Goal: Task Accomplishment & Management: Use online tool/utility

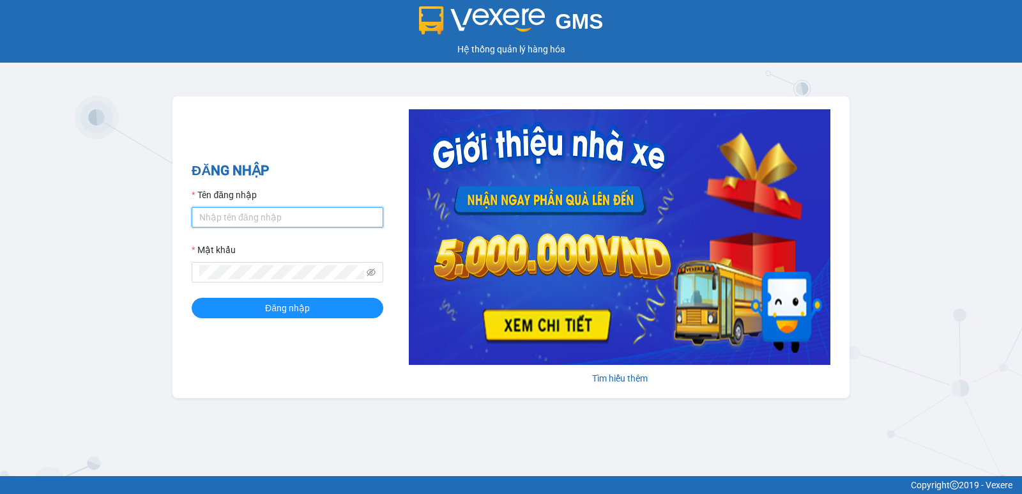
click at [245, 219] on input "Tên đăng nhập" at bounding box center [288, 217] width 192 height 20
type input "thott_ktlc.saoviet"
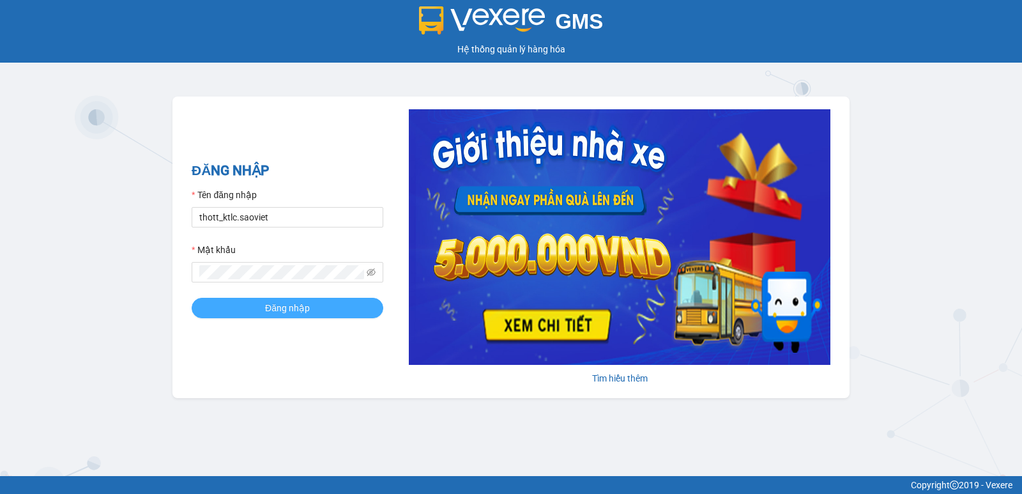
click at [278, 307] on span "Đăng nhập" at bounding box center [287, 308] width 45 height 14
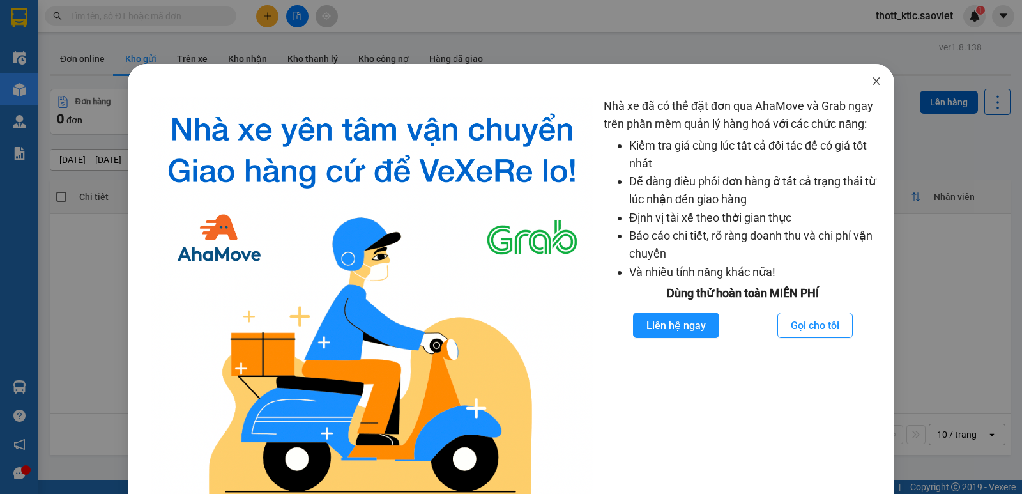
click at [872, 81] on icon "close" at bounding box center [876, 81] width 10 height 10
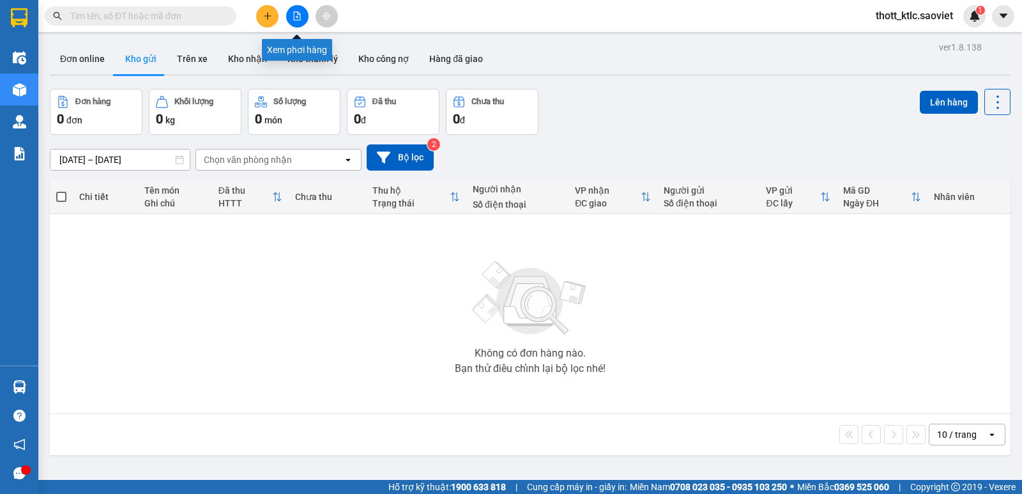
click at [298, 22] on button at bounding box center [297, 16] width 22 height 22
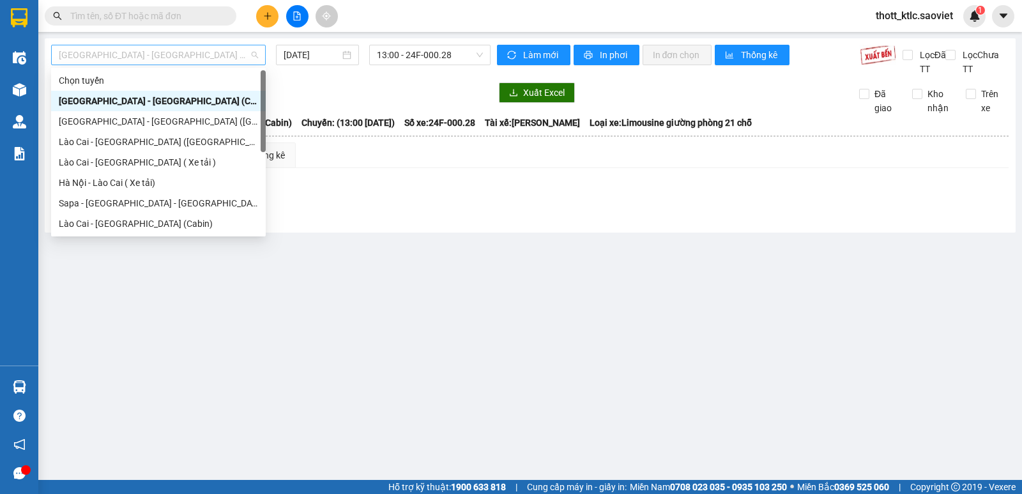
click at [183, 47] on span "[GEOGRAPHIC_DATA] - [GEOGRAPHIC_DATA] (Cabin)" at bounding box center [158, 54] width 199 height 19
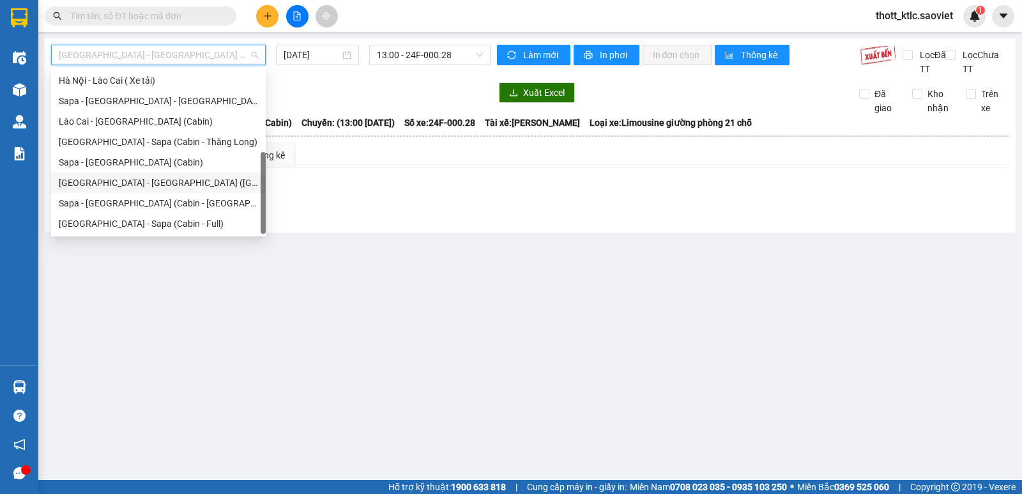
click at [149, 185] on div "[GEOGRAPHIC_DATA] - [GEOGRAPHIC_DATA] ([GEOGRAPHIC_DATA])" at bounding box center [158, 183] width 199 height 14
type input "[DATE]"
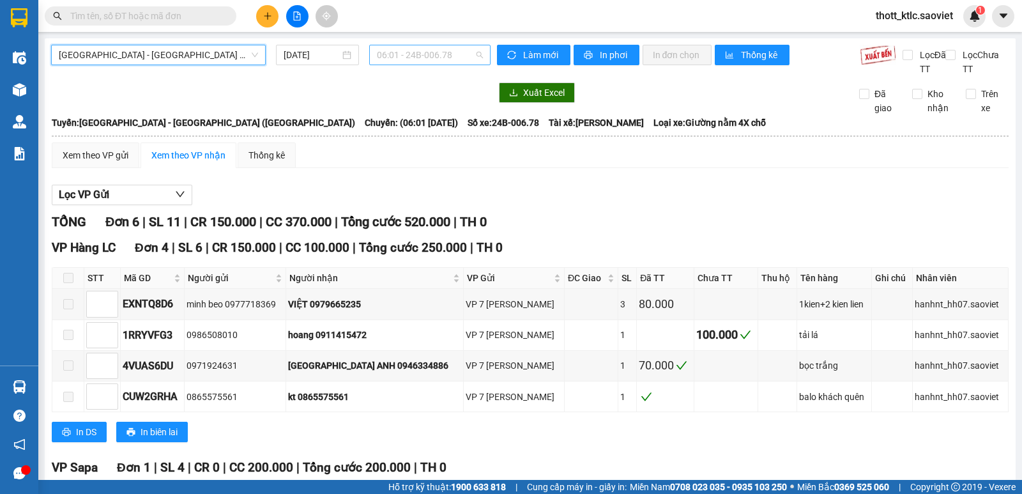
click at [445, 50] on span "06:01 - 24B-006.78" at bounding box center [429, 54] width 105 height 19
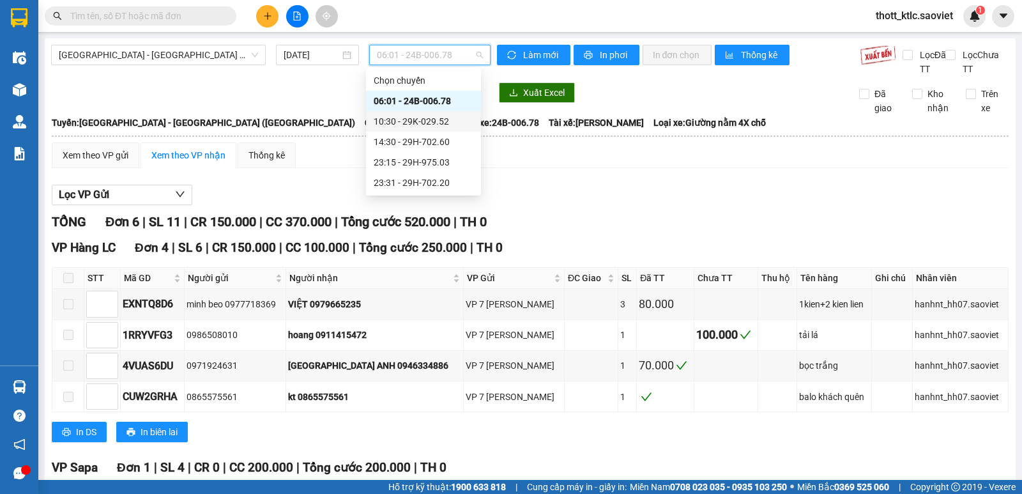
click at [425, 119] on div "10:30 - 29K-029.52" at bounding box center [424, 121] width 100 height 14
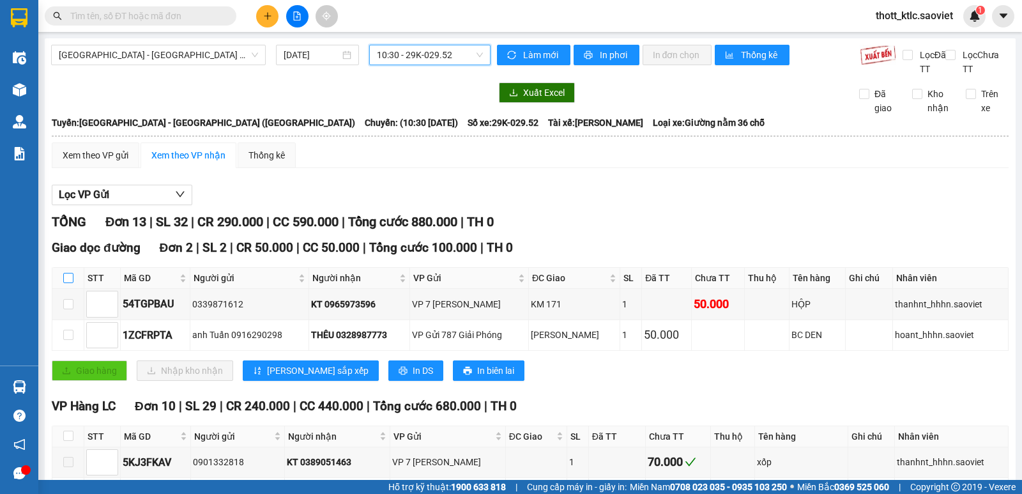
click at [69, 278] on input "checkbox" at bounding box center [68, 278] width 10 height 10
checkbox input "true"
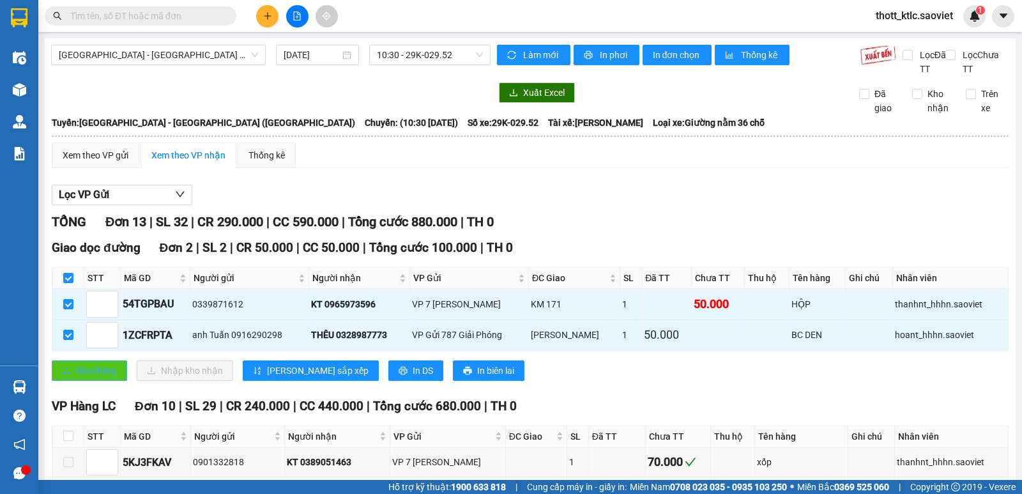
drag, startPoint x: 61, startPoint y: 363, endPoint x: 97, endPoint y: 342, distance: 42.1
click at [61, 363] on button "Giao hàng" at bounding box center [89, 370] width 75 height 20
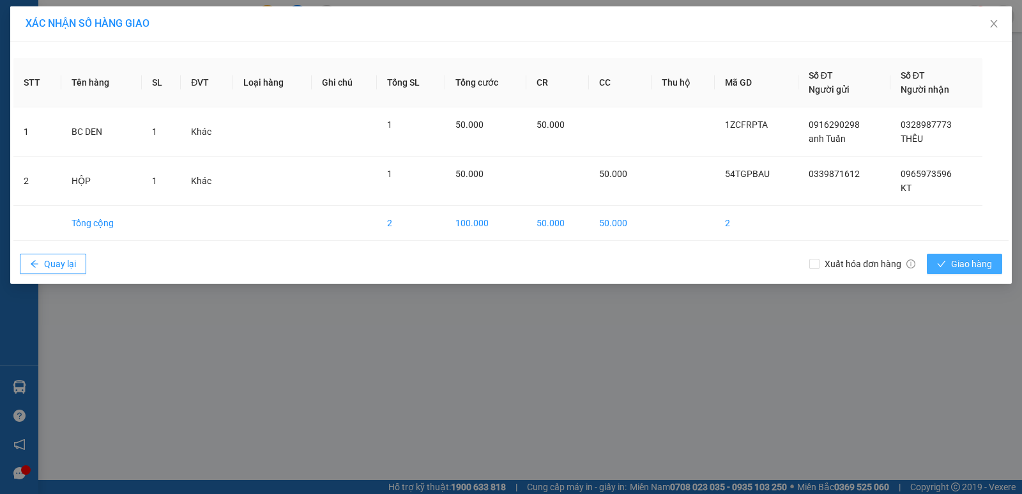
click at [975, 262] on span "Giao hàng" at bounding box center [971, 264] width 41 height 14
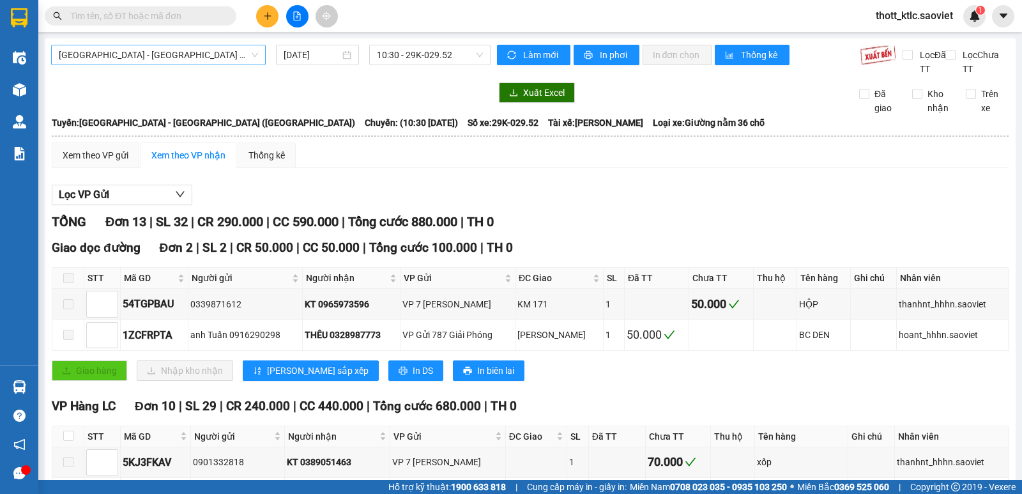
click at [165, 59] on span "[GEOGRAPHIC_DATA] - [GEOGRAPHIC_DATA] ([GEOGRAPHIC_DATA])" at bounding box center [158, 54] width 199 height 19
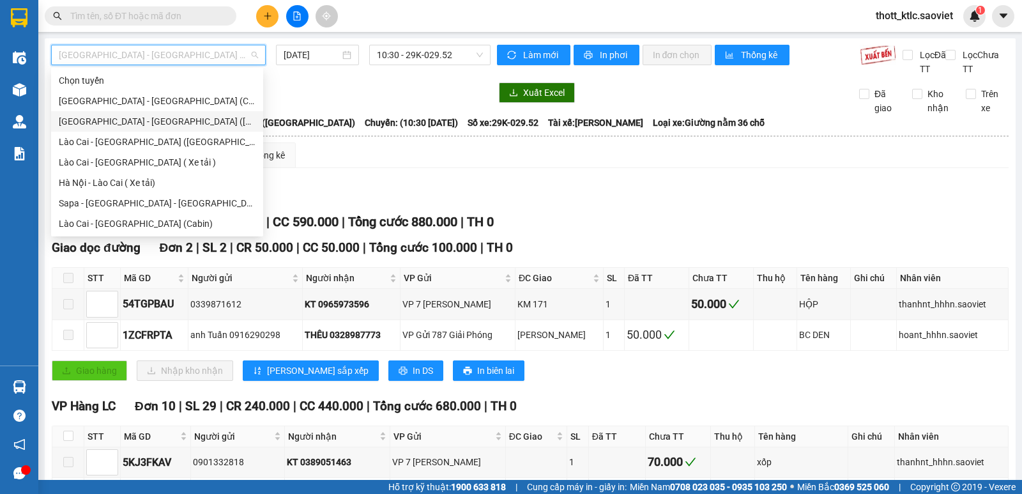
click at [132, 121] on div "[GEOGRAPHIC_DATA] - [GEOGRAPHIC_DATA] ([GEOGRAPHIC_DATA])" at bounding box center [157, 121] width 197 height 14
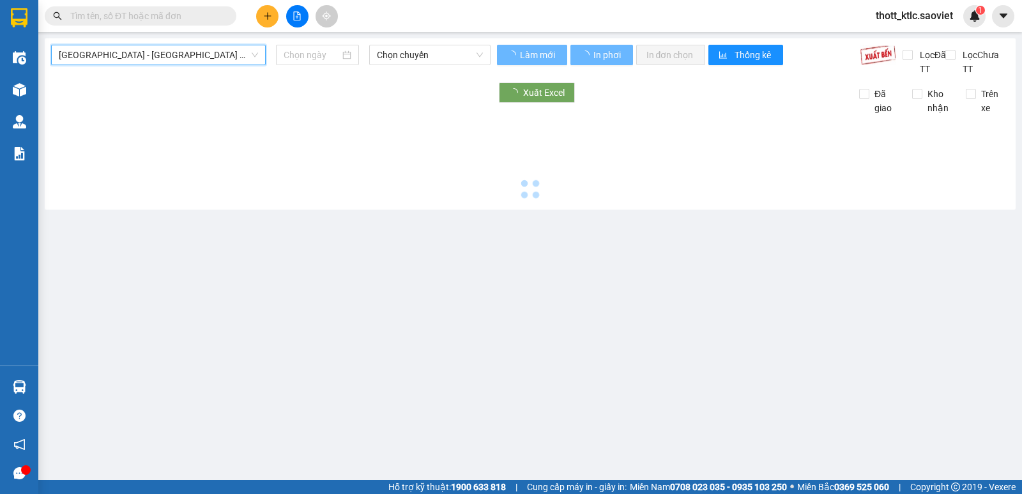
type input "[DATE]"
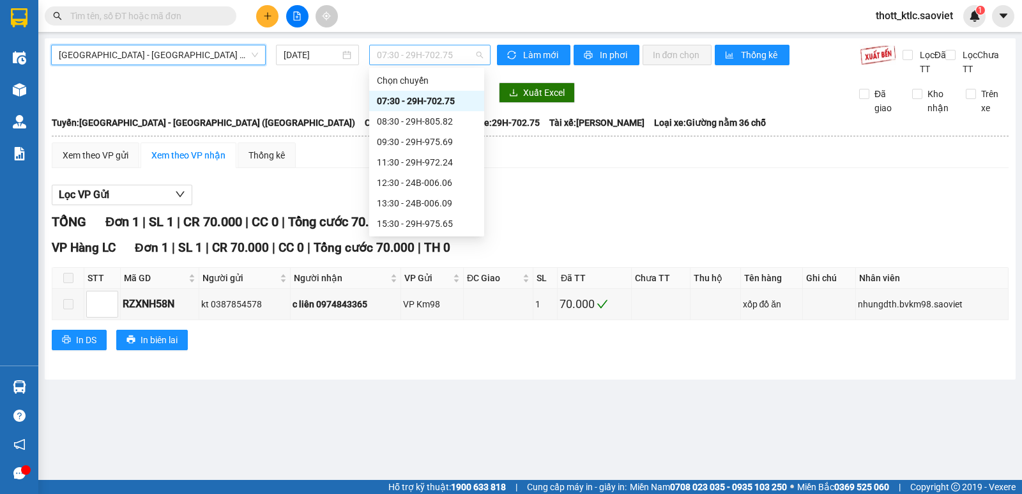
click at [416, 59] on span "07:30 - 29H-702.75" at bounding box center [429, 54] width 105 height 19
click at [437, 102] on div "11:30 - 29H-972.24" at bounding box center [427, 98] width 100 height 14
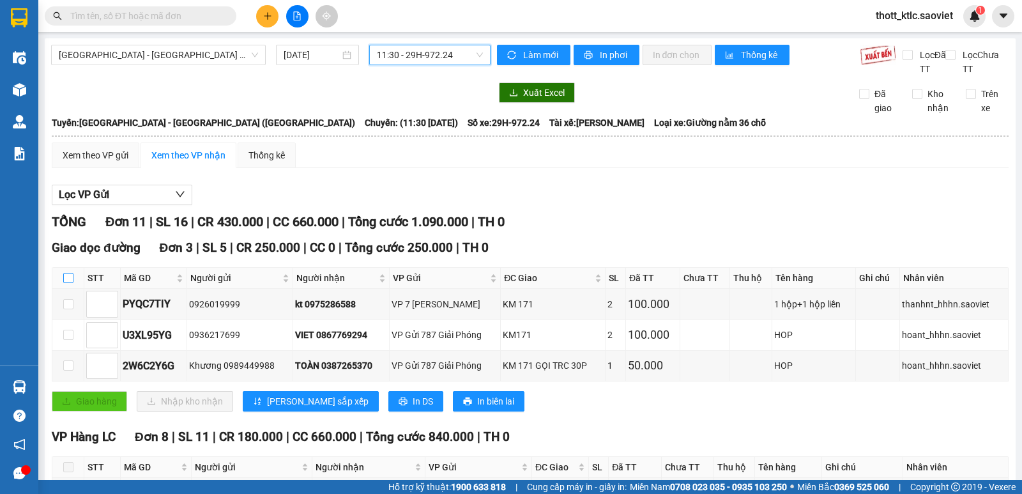
click at [66, 275] on input "checkbox" at bounding box center [68, 278] width 10 height 10
checkbox input "true"
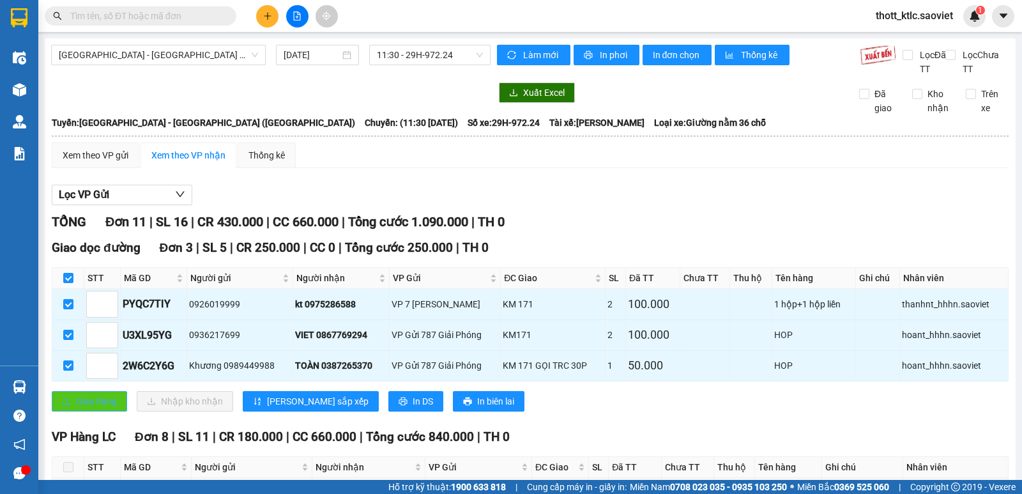
click at [78, 399] on span "Giao hàng" at bounding box center [96, 401] width 41 height 14
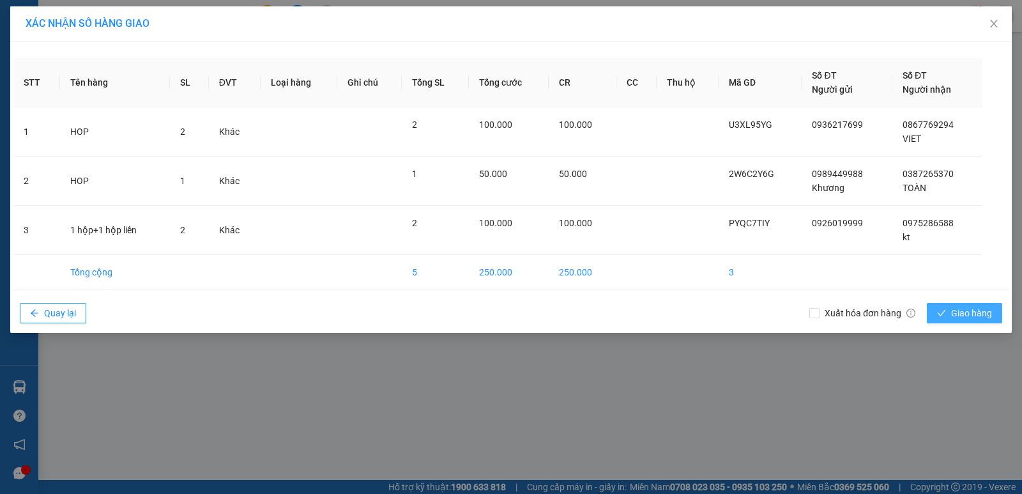
click at [964, 303] on button "Giao hàng" at bounding box center [964, 313] width 75 height 20
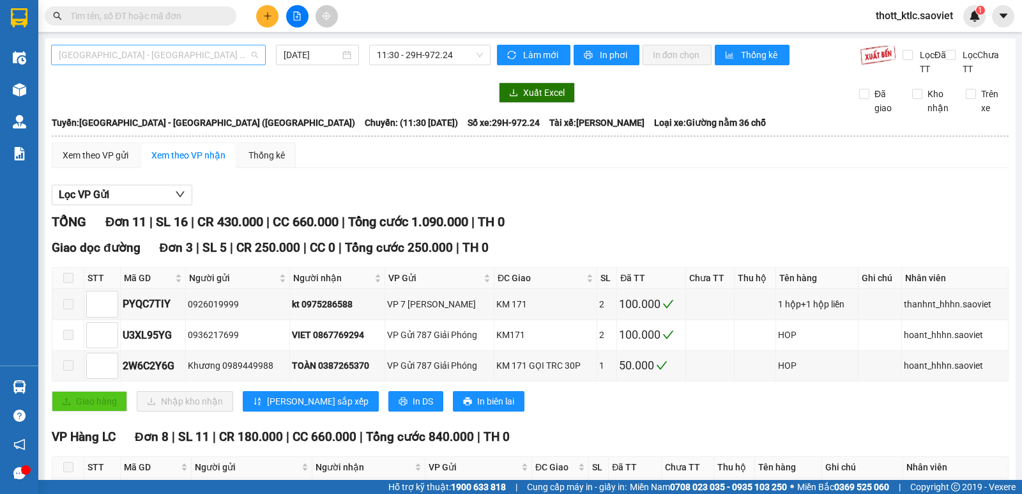
click at [125, 54] on span "[GEOGRAPHIC_DATA] - [GEOGRAPHIC_DATA] ([GEOGRAPHIC_DATA])" at bounding box center [158, 54] width 199 height 19
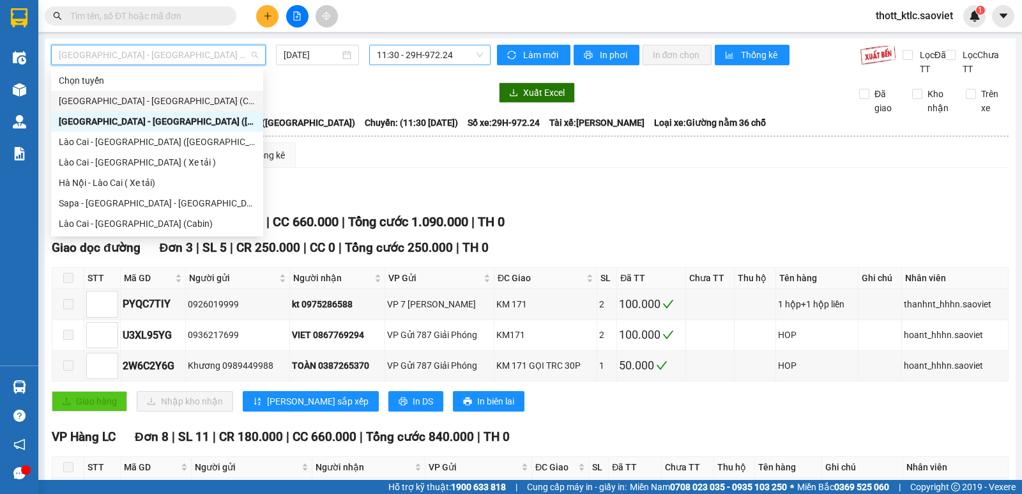
click at [414, 54] on span "11:30 - 29H-972.24" at bounding box center [429, 54] width 105 height 19
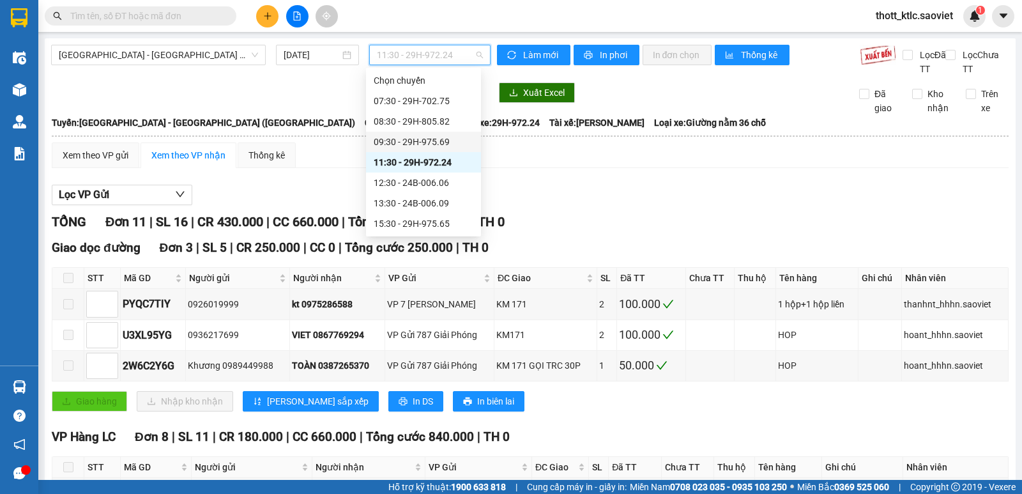
click at [434, 139] on div "09:30 - 29H-975.69" at bounding box center [424, 142] width 100 height 14
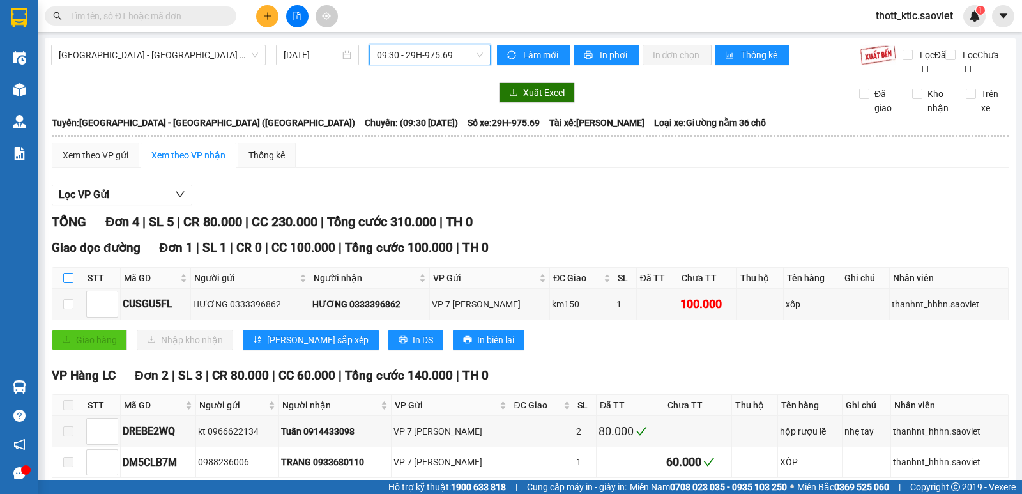
click at [68, 277] on input "checkbox" at bounding box center [68, 278] width 10 height 10
checkbox input "true"
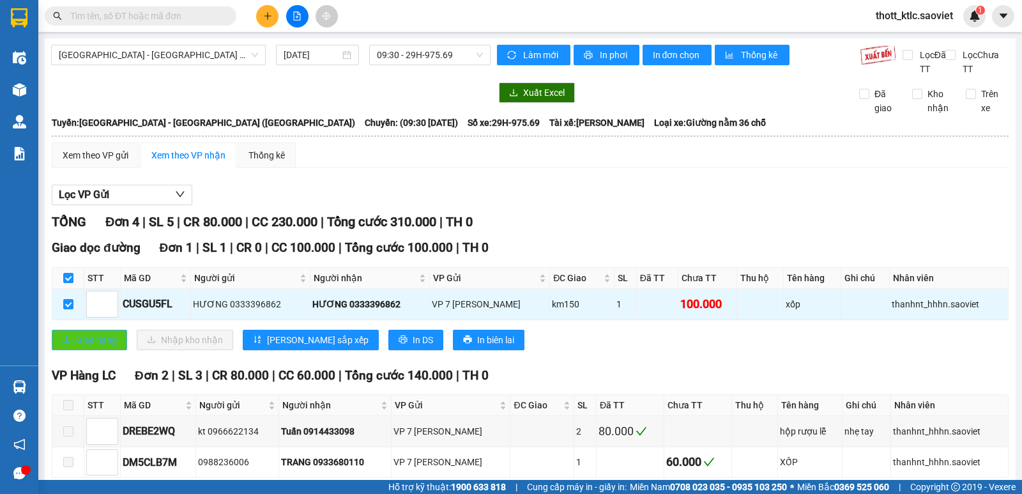
click at [80, 340] on span "Giao hàng" at bounding box center [96, 340] width 41 height 14
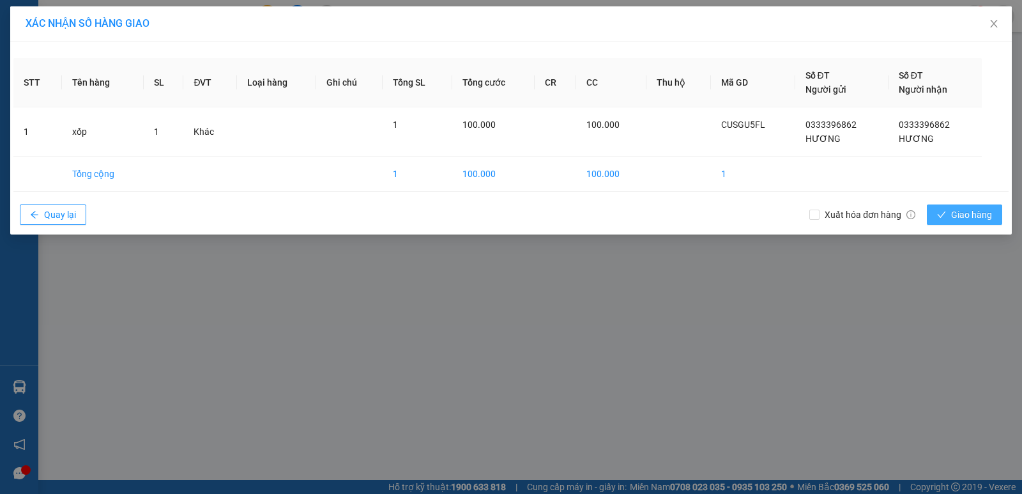
click at [953, 208] on span "Giao hàng" at bounding box center [971, 215] width 41 height 14
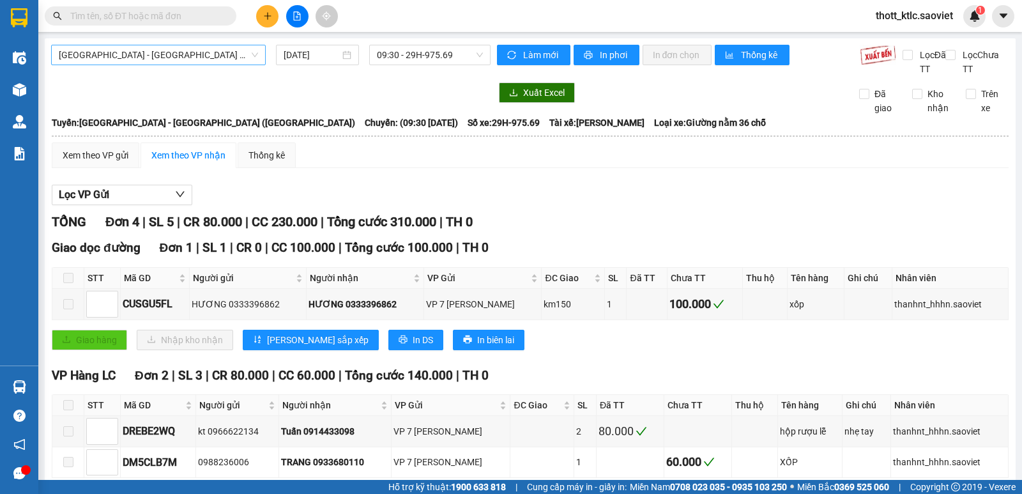
click at [177, 60] on span "[GEOGRAPHIC_DATA] - [GEOGRAPHIC_DATA] ([GEOGRAPHIC_DATA])" at bounding box center [158, 54] width 199 height 19
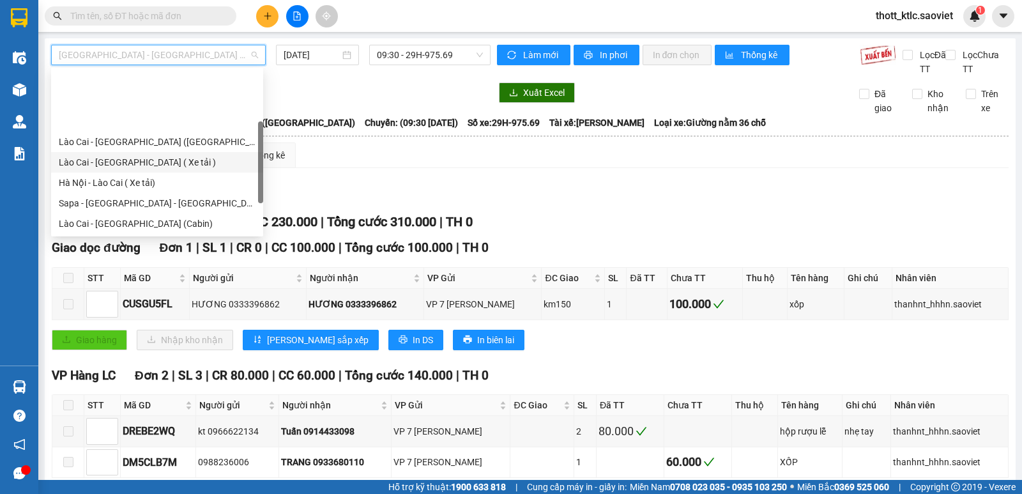
scroll to position [102, 0]
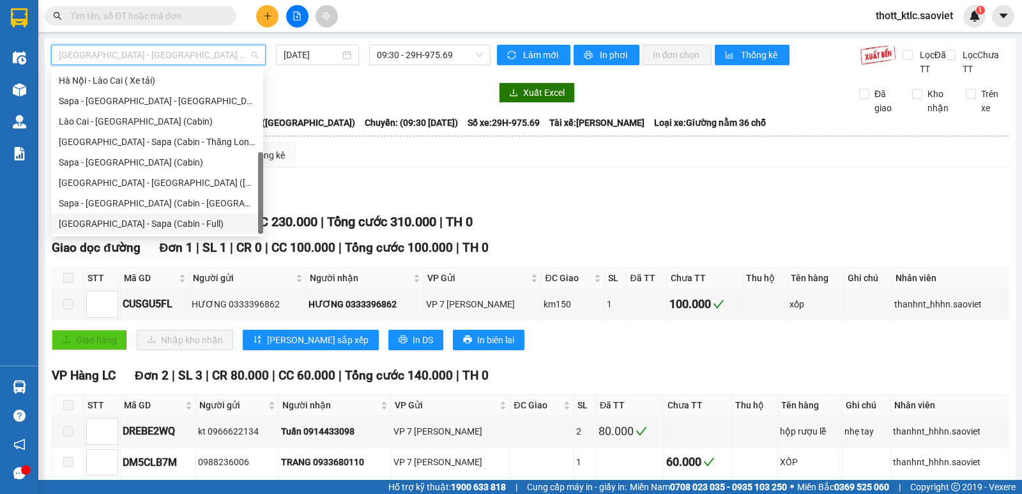
click at [103, 232] on div "[GEOGRAPHIC_DATA] - Sapa (Cabin - Full)" at bounding box center [157, 223] width 212 height 20
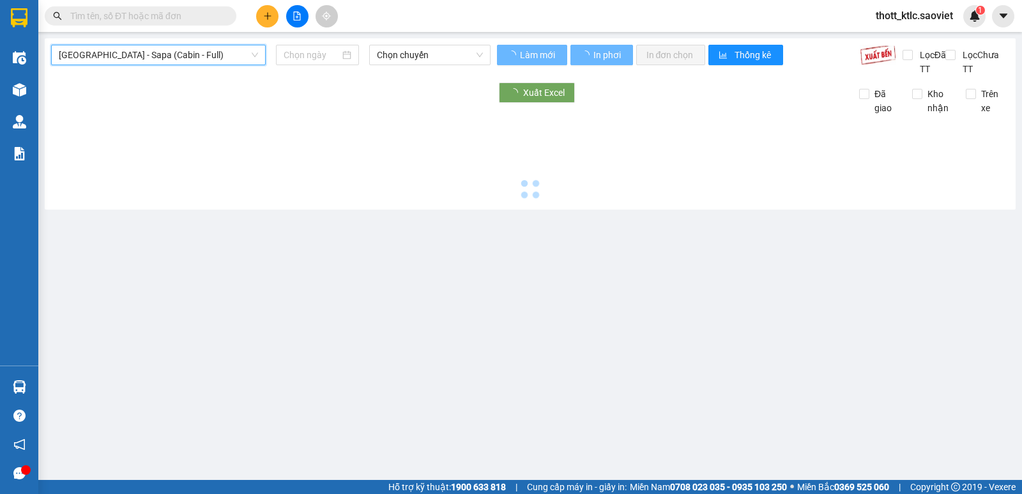
type input "[DATE]"
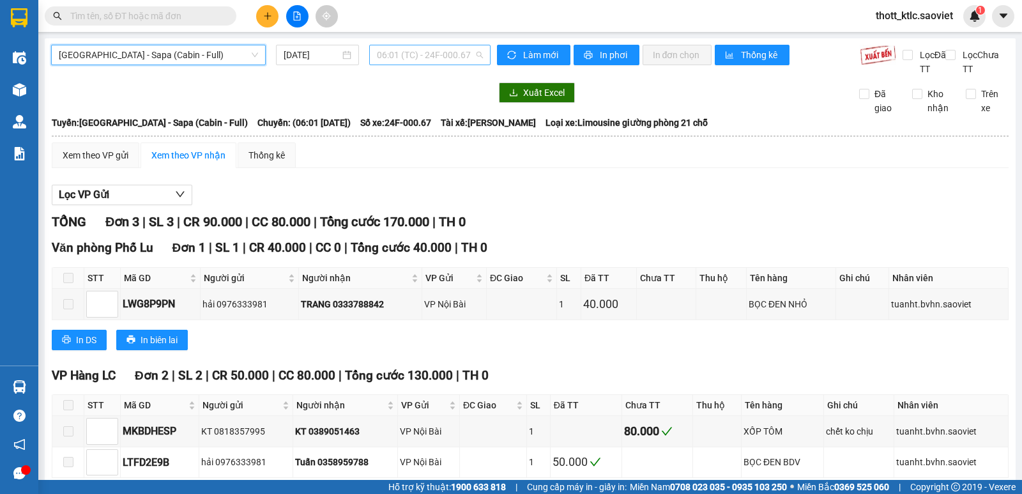
click at [445, 50] on span "06:01 (TC) - 24F-000.67" at bounding box center [429, 54] width 105 height 19
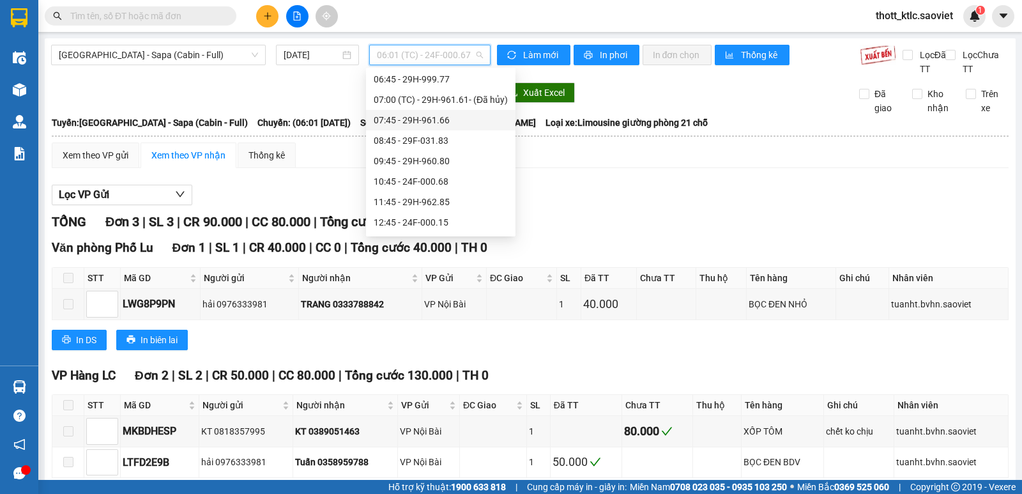
scroll to position [64, 0]
click at [419, 178] on div "11:45 - 29H-962.85" at bounding box center [441, 180] width 134 height 14
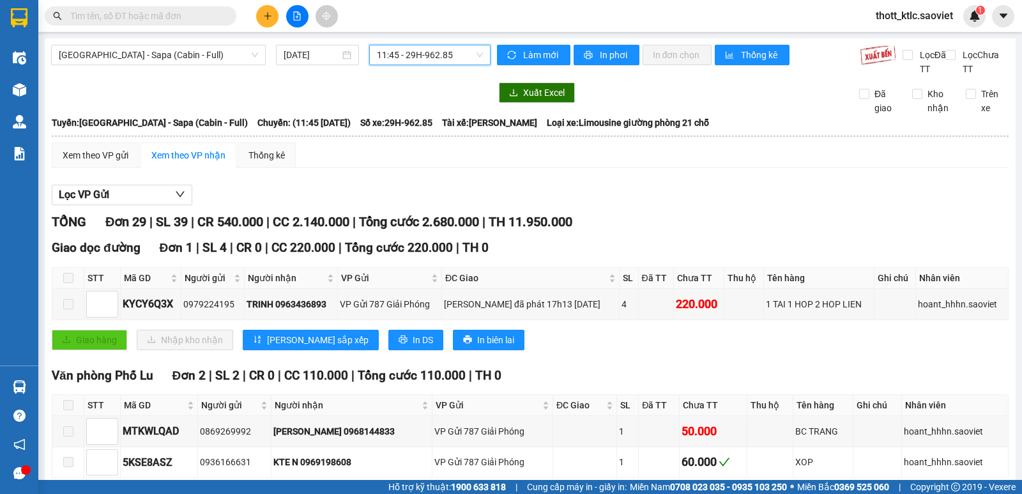
click at [413, 57] on span "11:45 - 29H-962.85" at bounding box center [429, 54] width 105 height 19
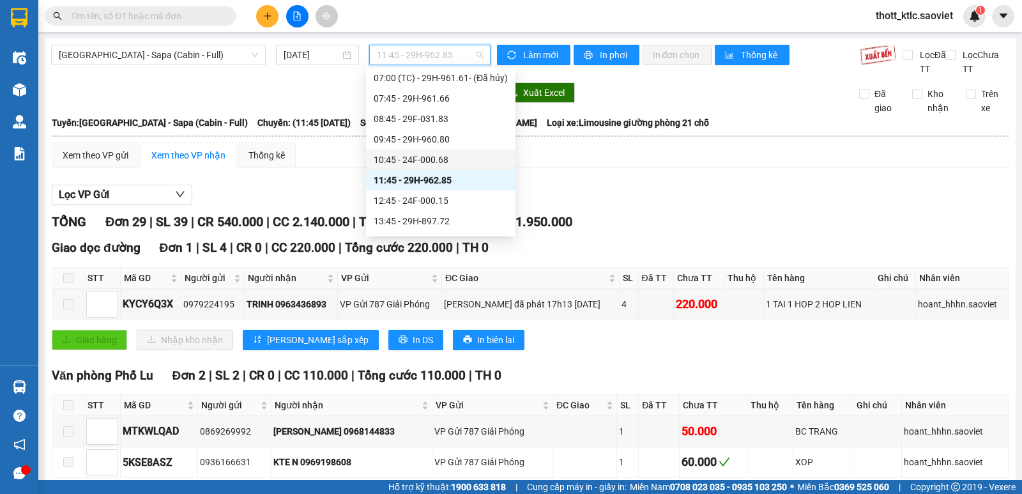
click at [432, 160] on div "10:45 - 24F-000.68" at bounding box center [441, 160] width 134 height 14
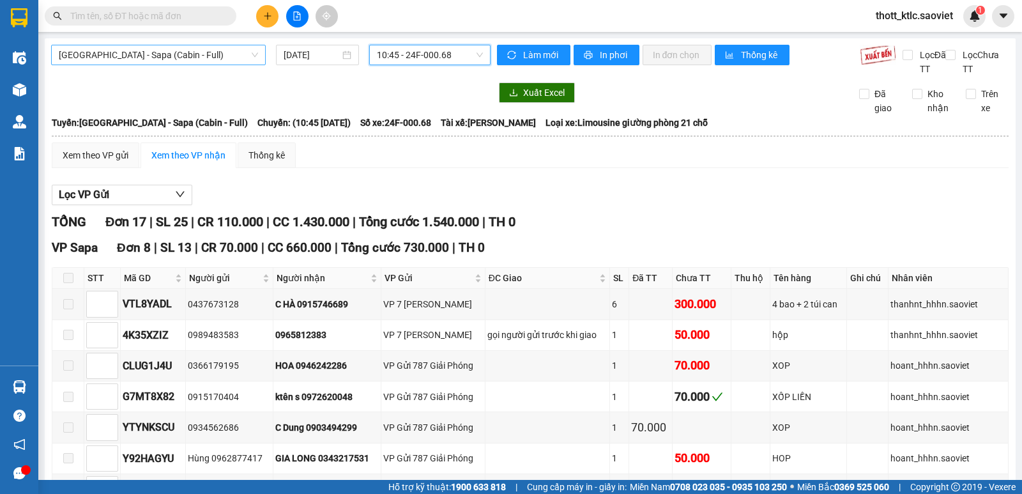
click at [184, 58] on span "[GEOGRAPHIC_DATA] - Sapa (Cabin - Full)" at bounding box center [158, 54] width 199 height 19
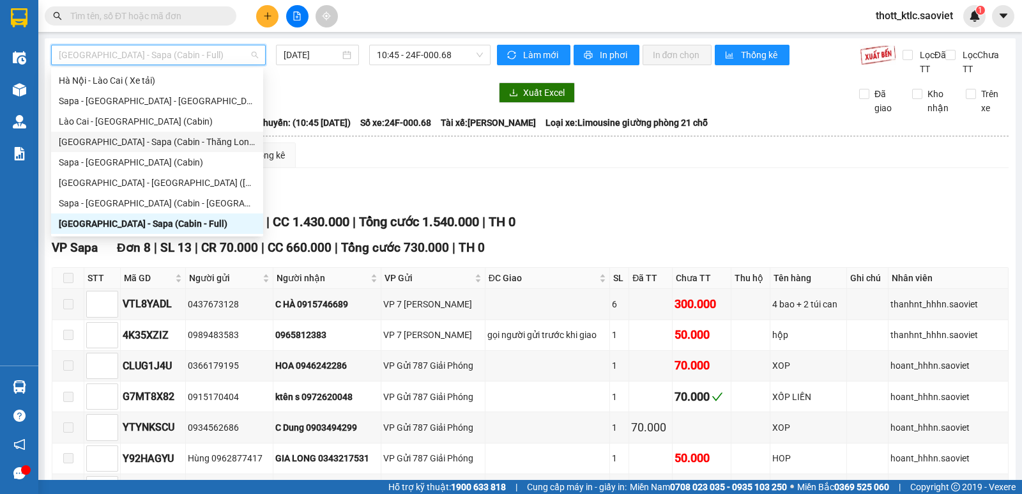
click at [134, 137] on div "[GEOGRAPHIC_DATA] - Sapa (Cabin - Thăng Long)" at bounding box center [157, 142] width 197 height 14
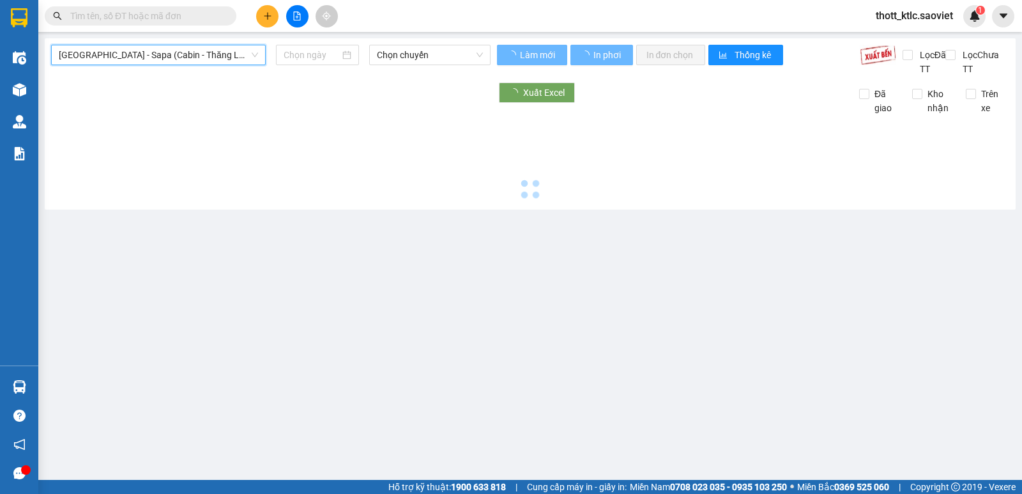
type input "[DATE]"
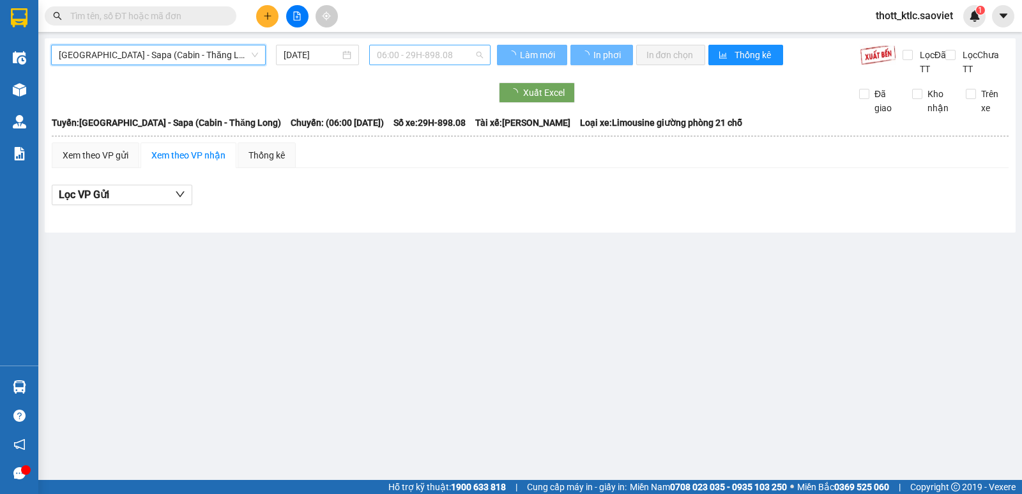
click at [438, 58] on span "06:00 - 29H-898.08" at bounding box center [429, 54] width 105 height 19
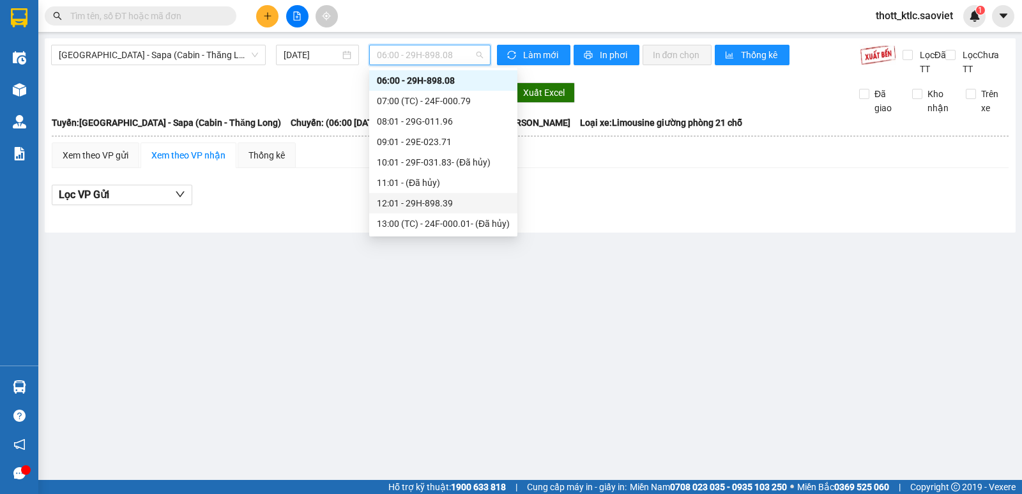
click at [453, 206] on div "12:01 - 29H-898.39" at bounding box center [443, 203] width 133 height 14
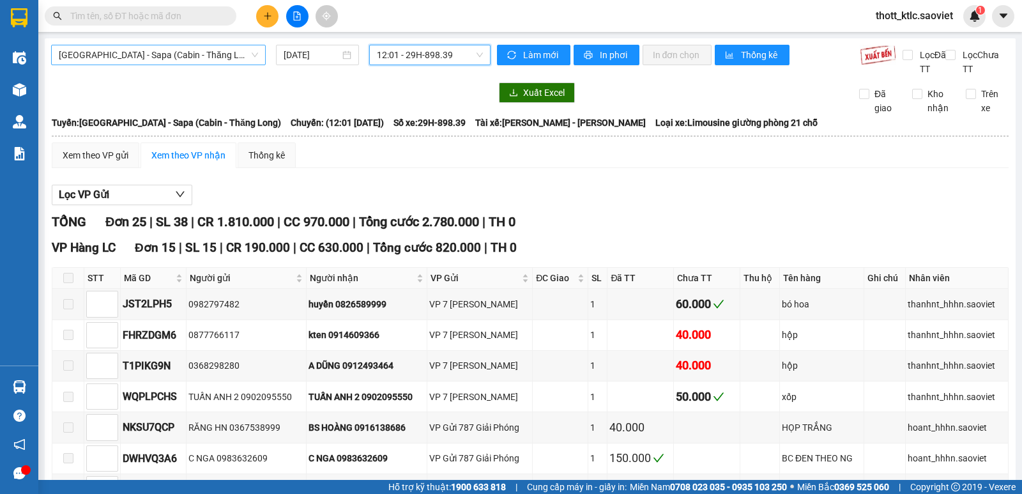
click at [148, 49] on span "[GEOGRAPHIC_DATA] - Sapa (Cabin - Thăng Long)" at bounding box center [158, 54] width 199 height 19
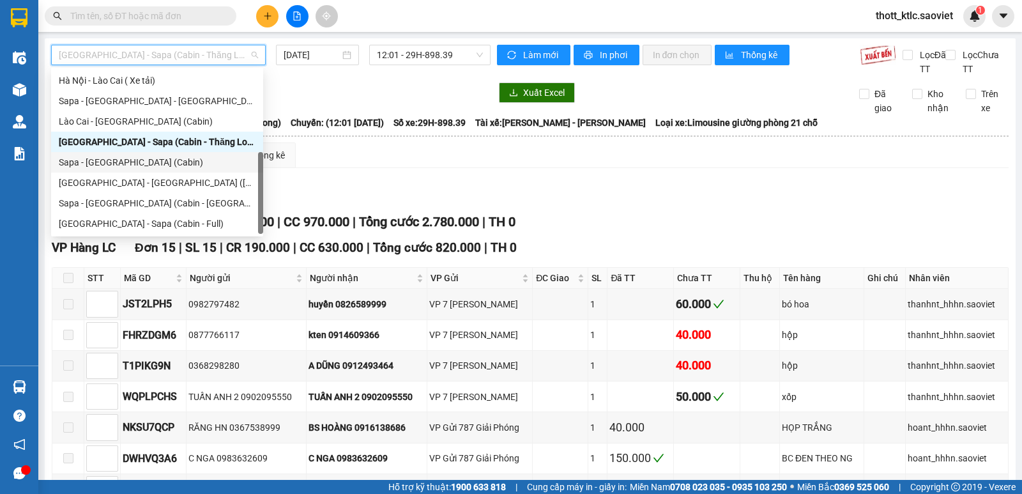
click at [137, 167] on div "Sapa - [GEOGRAPHIC_DATA] (Cabin)" at bounding box center [157, 162] width 197 height 14
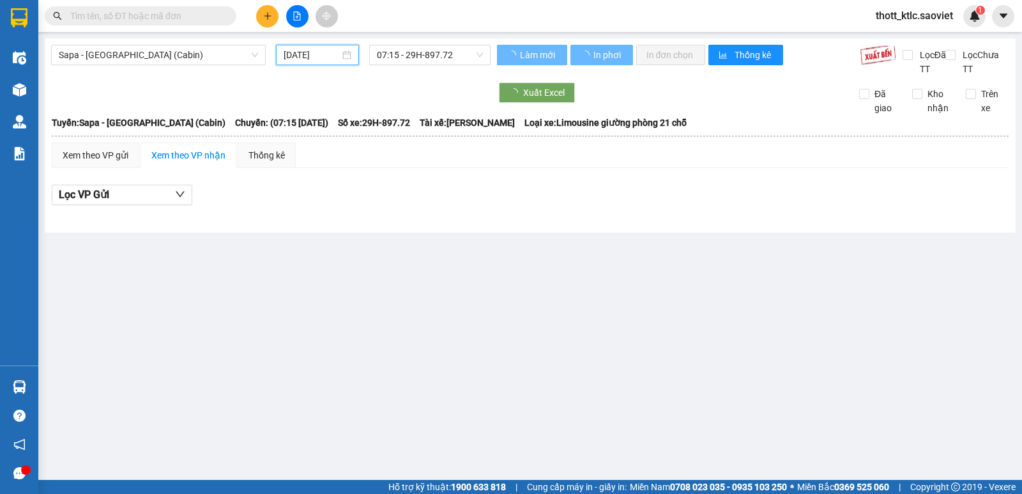
click at [319, 51] on input "[DATE]" at bounding box center [312, 55] width 57 height 14
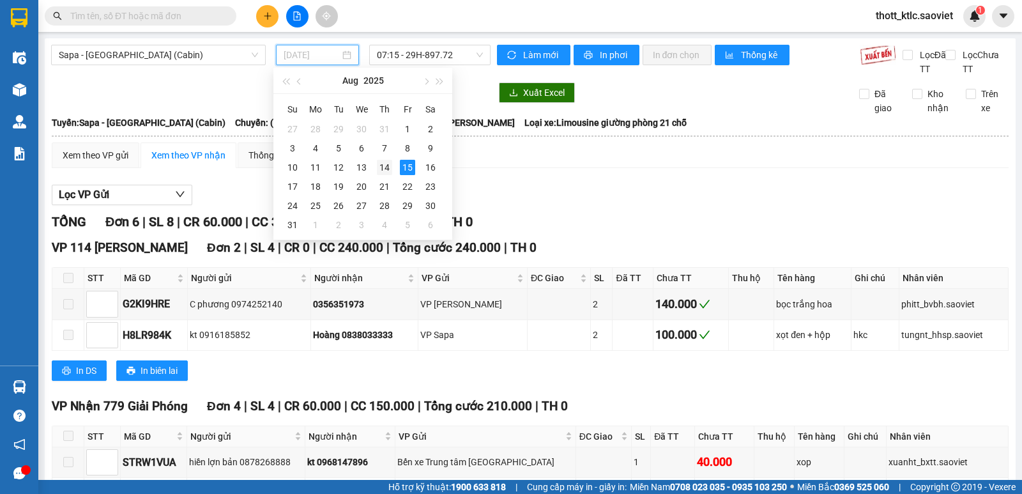
click at [386, 169] on div "14" at bounding box center [384, 167] width 15 height 15
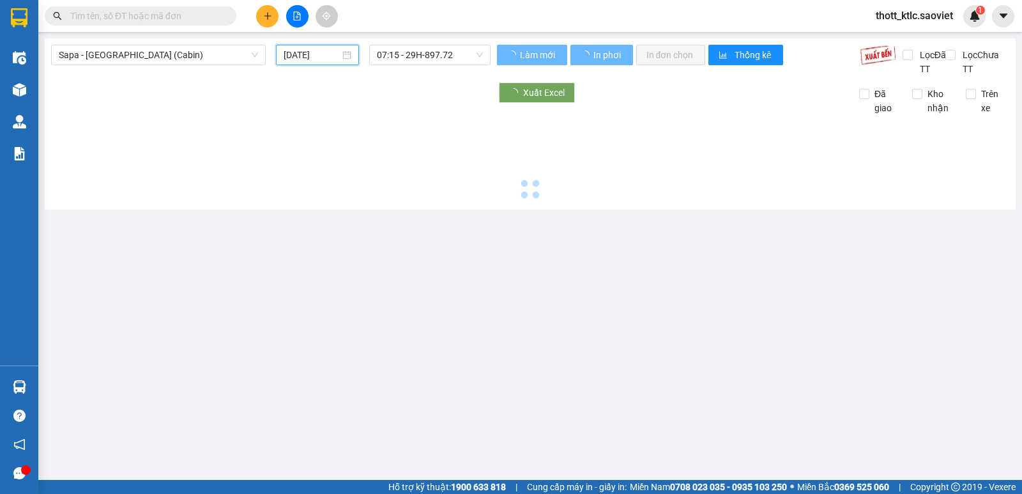
type input "[DATE]"
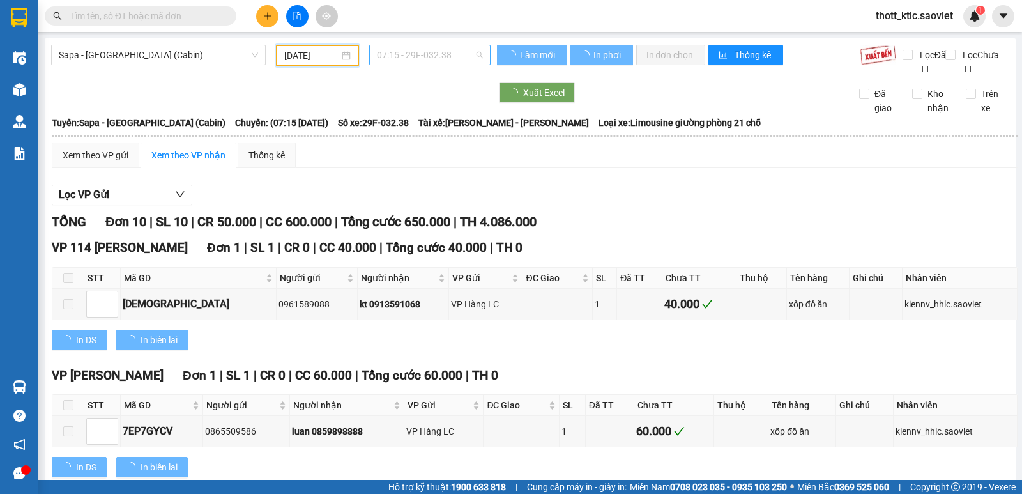
click at [422, 61] on span "07:15 - 29F-032.38" at bounding box center [429, 54] width 105 height 19
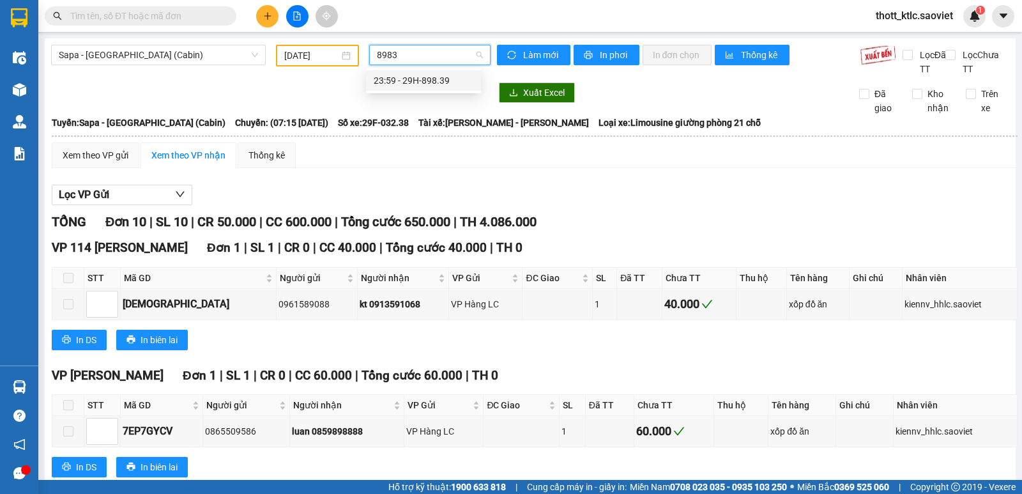
type input "89839"
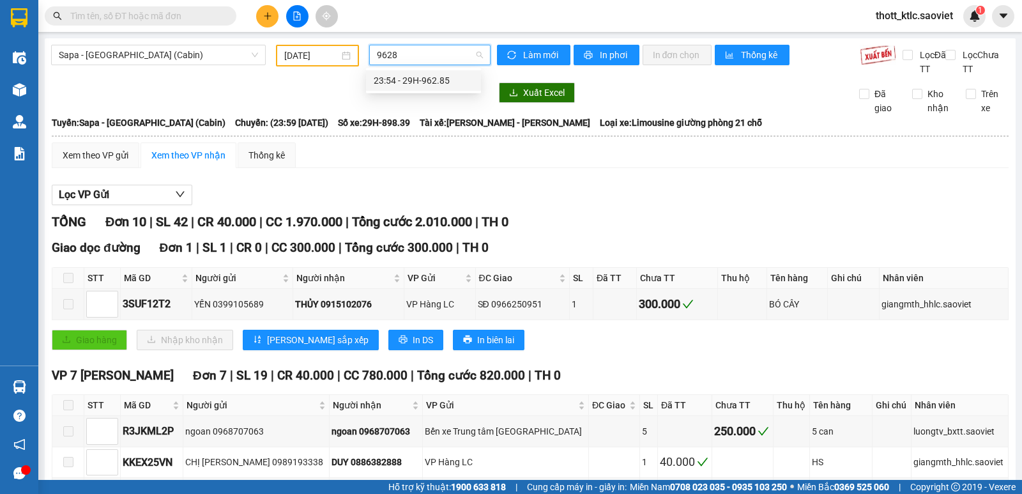
type input "96285"
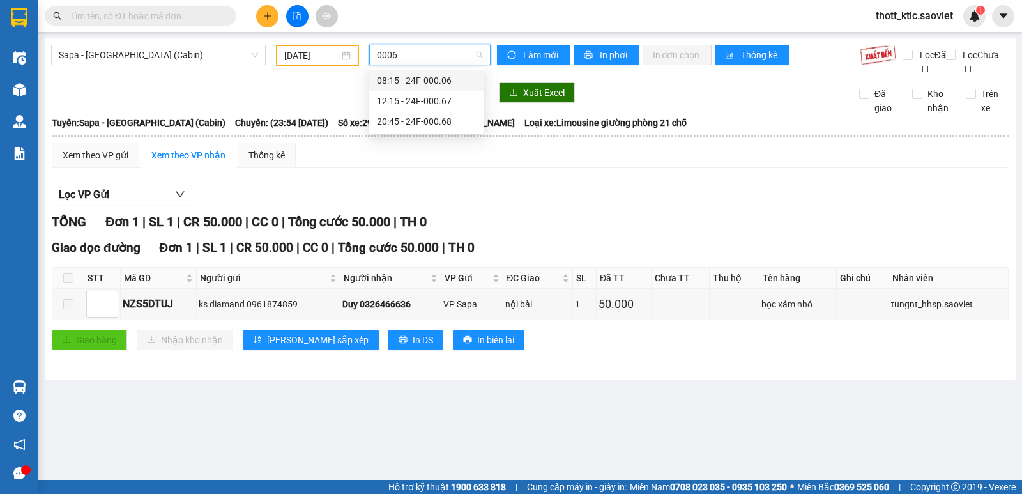
type input "00068"
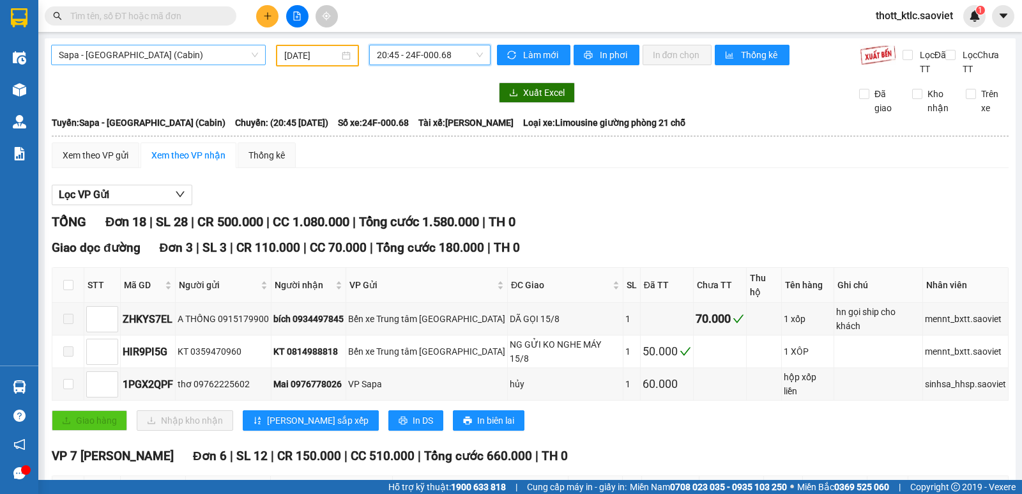
click at [145, 54] on span "Sapa - [GEOGRAPHIC_DATA] (Cabin)" at bounding box center [158, 54] width 199 height 19
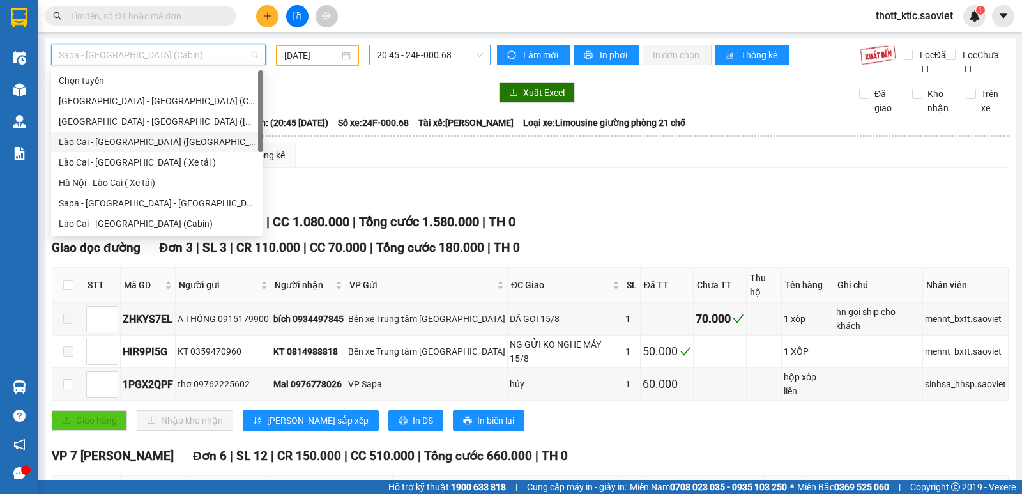
click at [75, 142] on div "Lào Cai - [GEOGRAPHIC_DATA] ([GEOGRAPHIC_DATA])" at bounding box center [157, 142] width 197 height 14
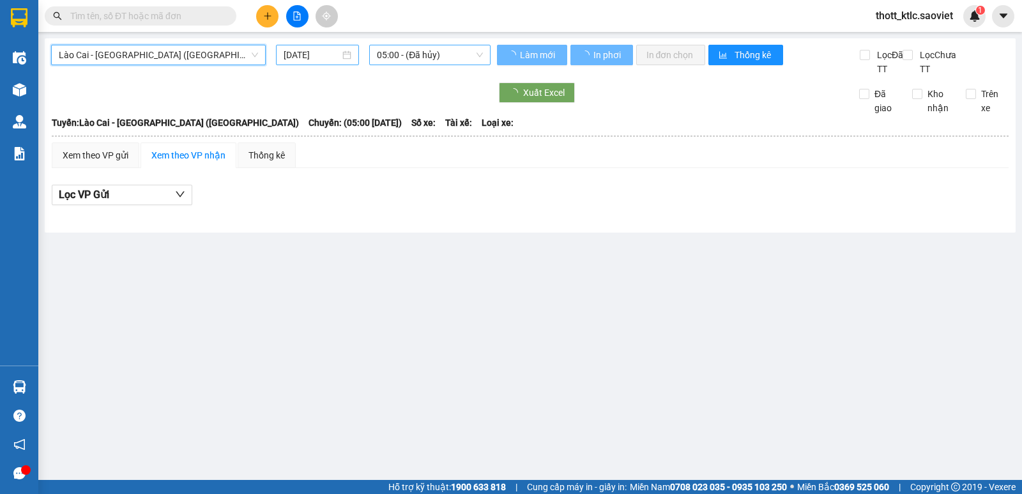
click at [314, 56] on input "[DATE]" at bounding box center [312, 55] width 57 height 14
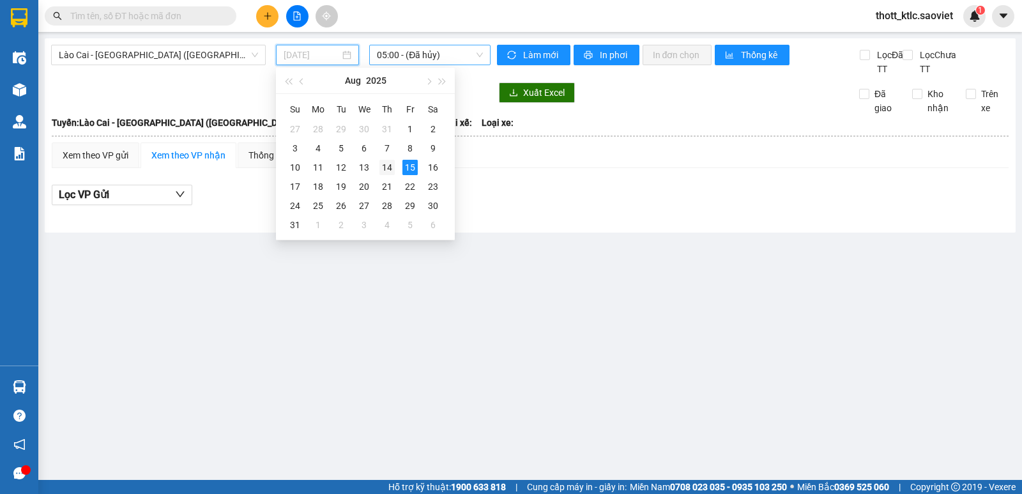
click at [386, 165] on div "14" at bounding box center [386, 167] width 15 height 15
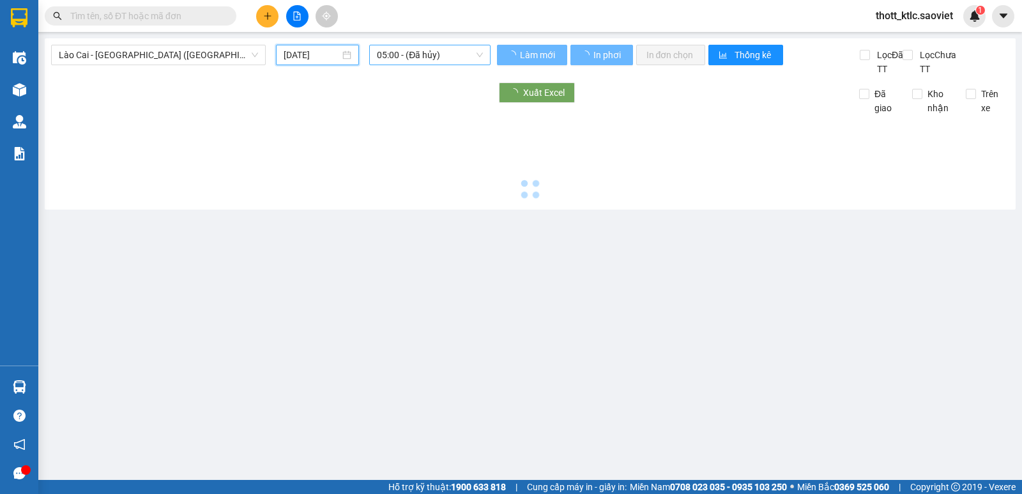
type input "[DATE]"
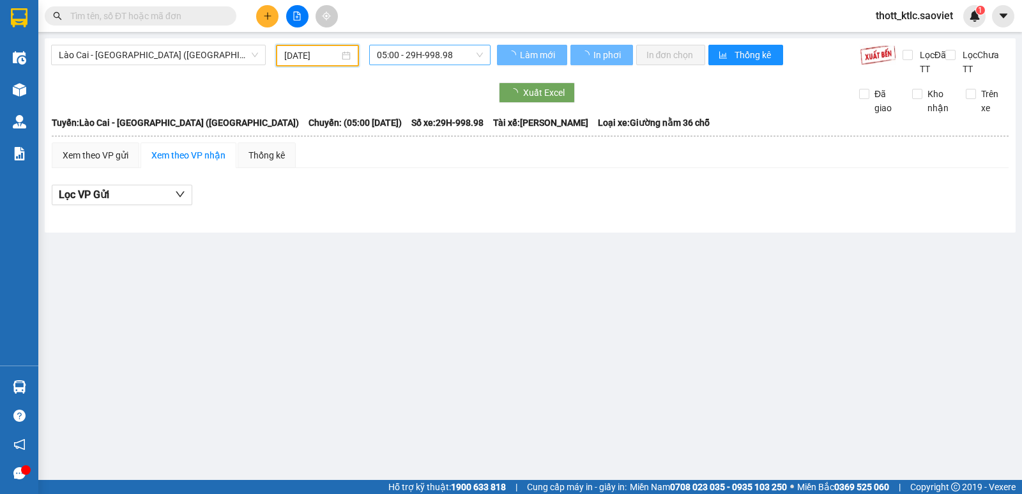
click at [418, 57] on span "05:00 - 29H-998.98" at bounding box center [429, 54] width 105 height 19
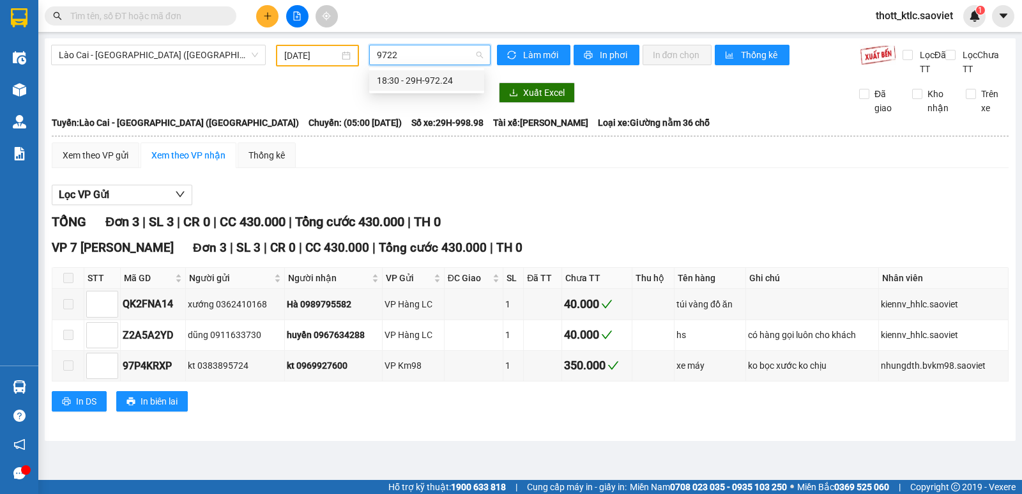
type input "97224"
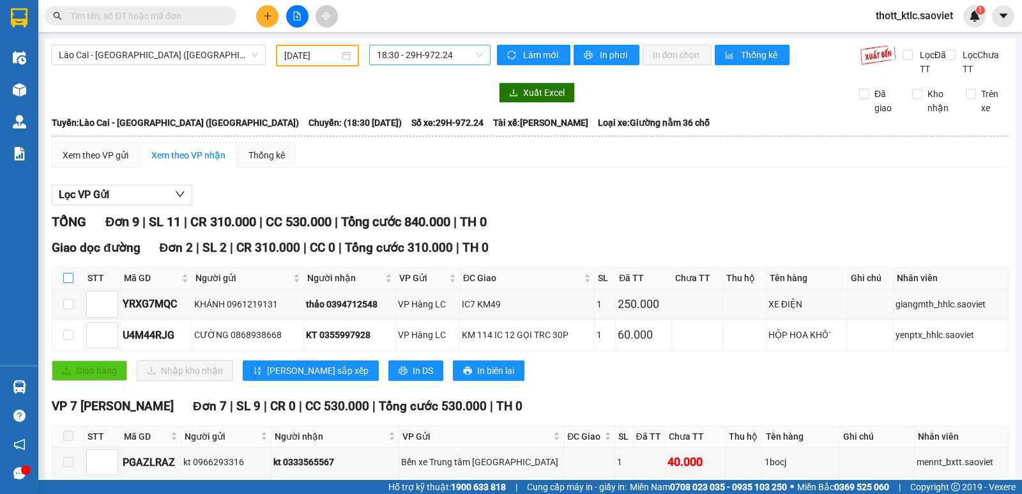
click at [70, 279] on input "checkbox" at bounding box center [68, 278] width 10 height 10
checkbox input "true"
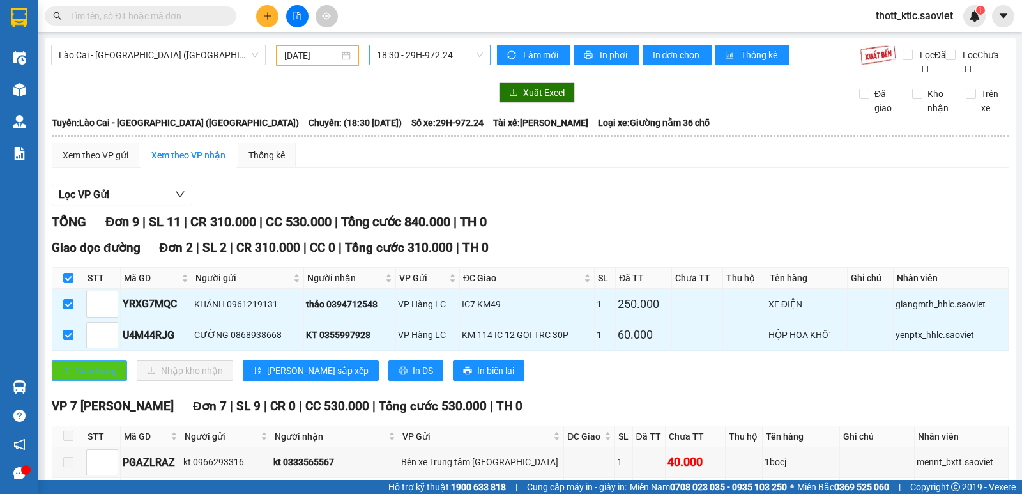
click at [63, 369] on icon "upload" at bounding box center [66, 370] width 9 height 9
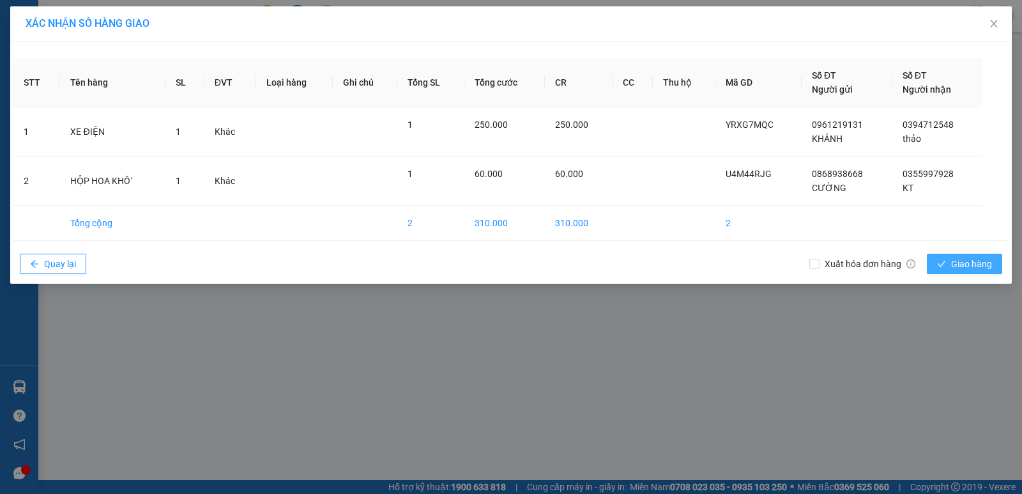
click at [941, 273] on div "Xuất hóa đơn hàng Giao hàng" at bounding box center [908, 263] width 199 height 33
click at [956, 265] on span "Giao hàng" at bounding box center [971, 264] width 41 height 14
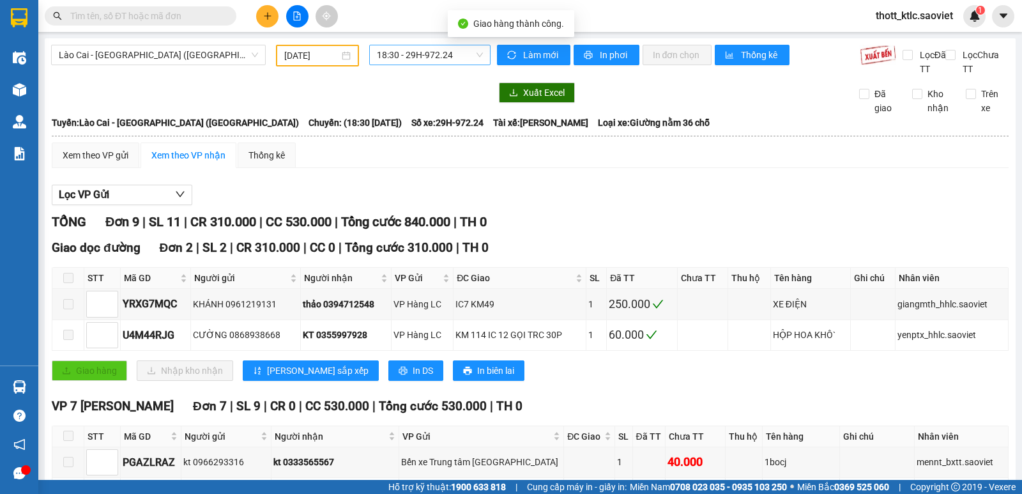
click at [423, 54] on span "18:30 - 29H-972.24" at bounding box center [429, 54] width 105 height 19
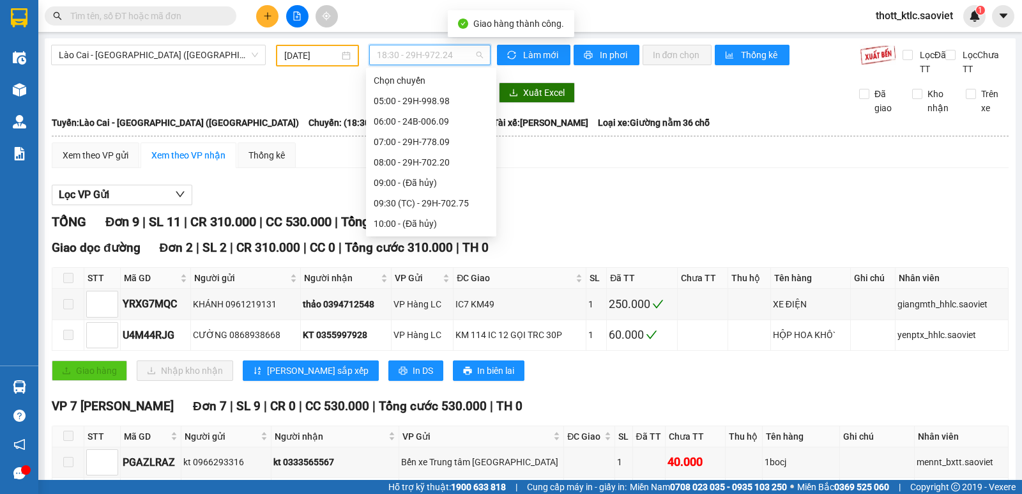
scroll to position [143, 0]
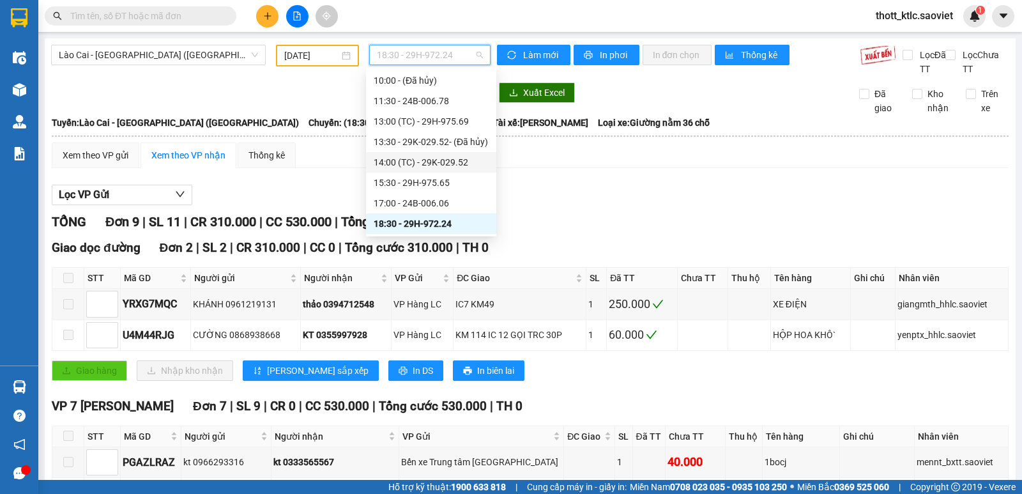
click at [442, 167] on div "14:00 (TC) - 29K-029.52" at bounding box center [431, 162] width 115 height 14
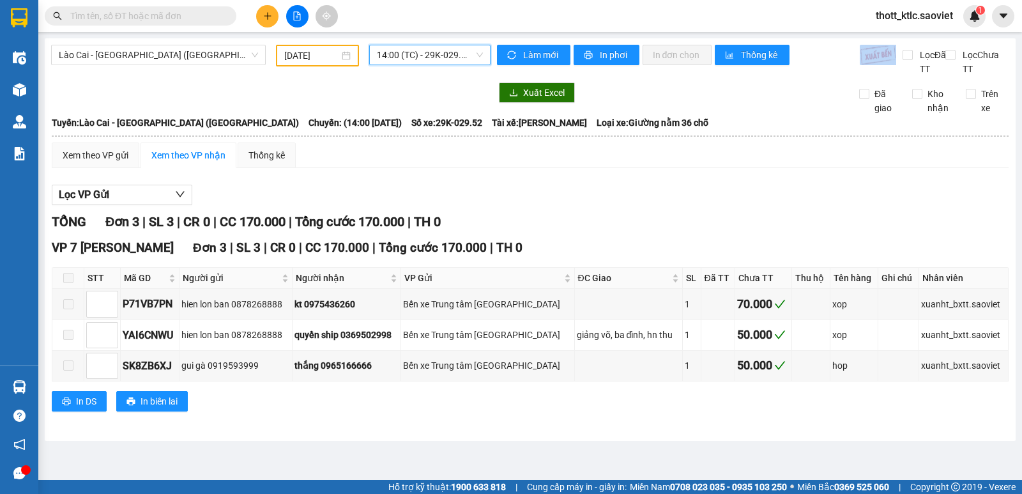
click at [445, 47] on div "[GEOGRAPHIC_DATA] - [GEOGRAPHIC_DATA] (Giường) [DATE] 14:00 14:00 (TC) - 29K-02…" at bounding box center [530, 239] width 971 height 402
click at [445, 50] on span "14:00 (TC) - 29K-029.52" at bounding box center [429, 54] width 105 height 19
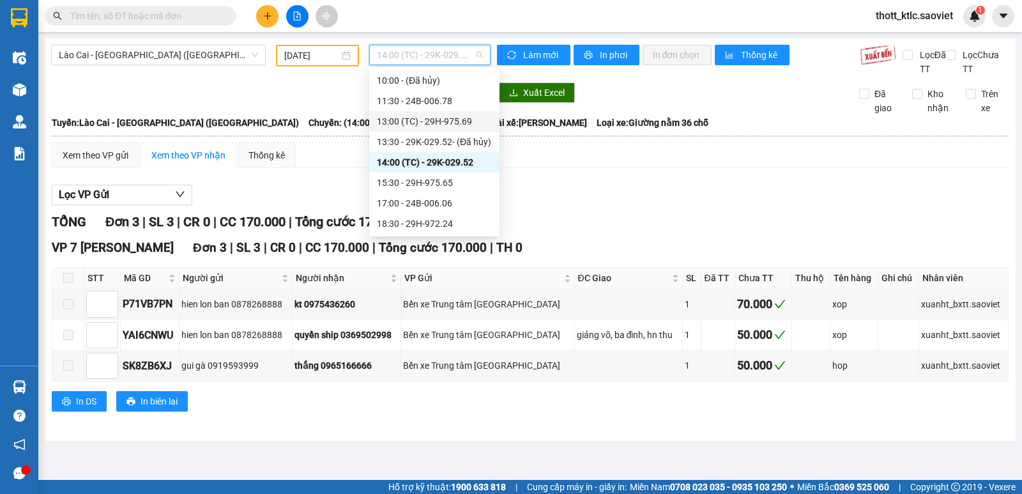
click at [455, 118] on div "13:00 (TC) - 29H-975.69" at bounding box center [434, 121] width 115 height 14
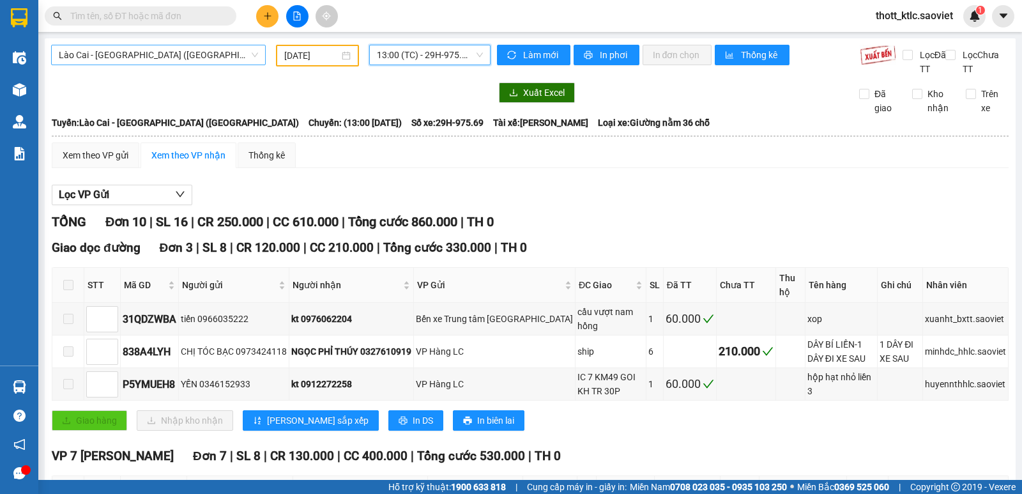
click at [178, 58] on span "Lào Cai - [GEOGRAPHIC_DATA] ([GEOGRAPHIC_DATA])" at bounding box center [158, 54] width 199 height 19
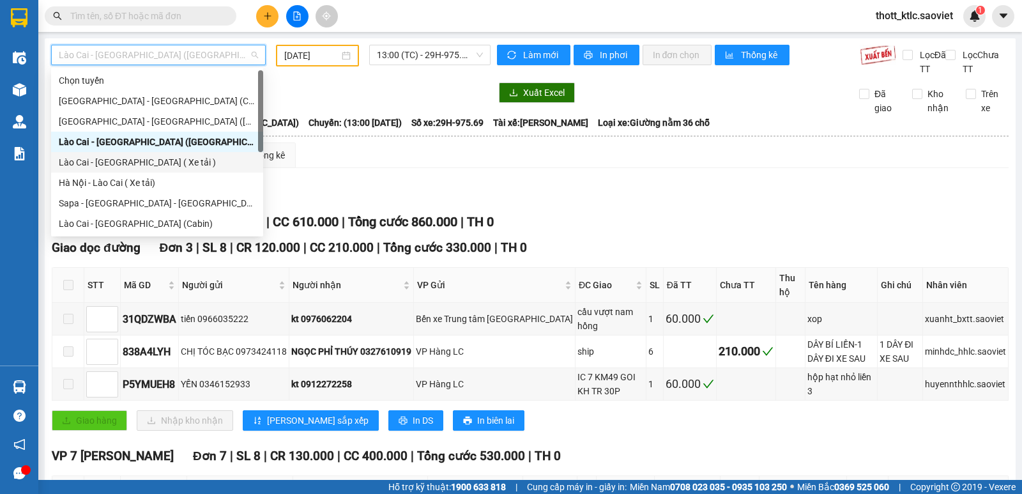
click at [92, 164] on div "Lào Cai - [GEOGRAPHIC_DATA] ( Xe tải )" at bounding box center [157, 162] width 197 height 14
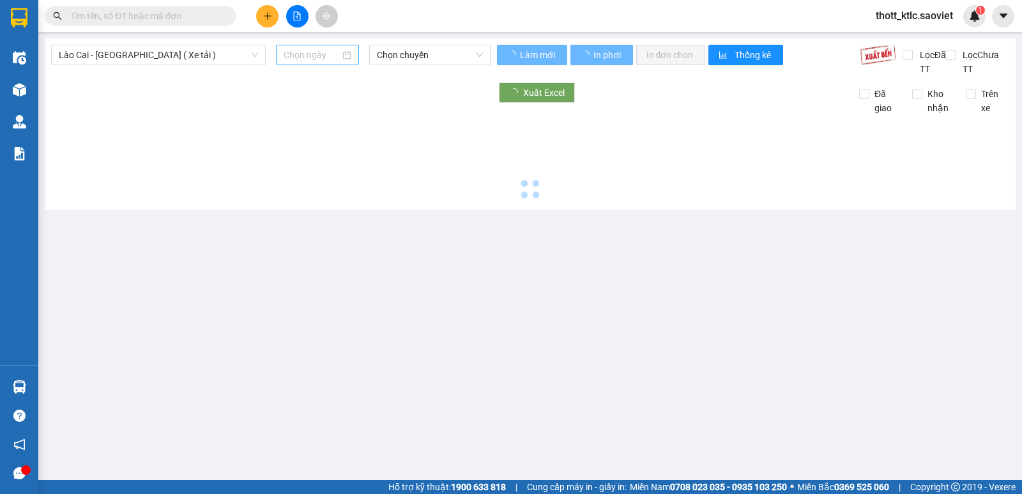
drag, startPoint x: 300, startPoint y: 65, endPoint x: 305, endPoint y: 60, distance: 7.7
click at [302, 63] on div "Lào Cai - [GEOGRAPHIC_DATA] ( Xe tải ) Chọn chuyến" at bounding box center [270, 60] width 439 height 31
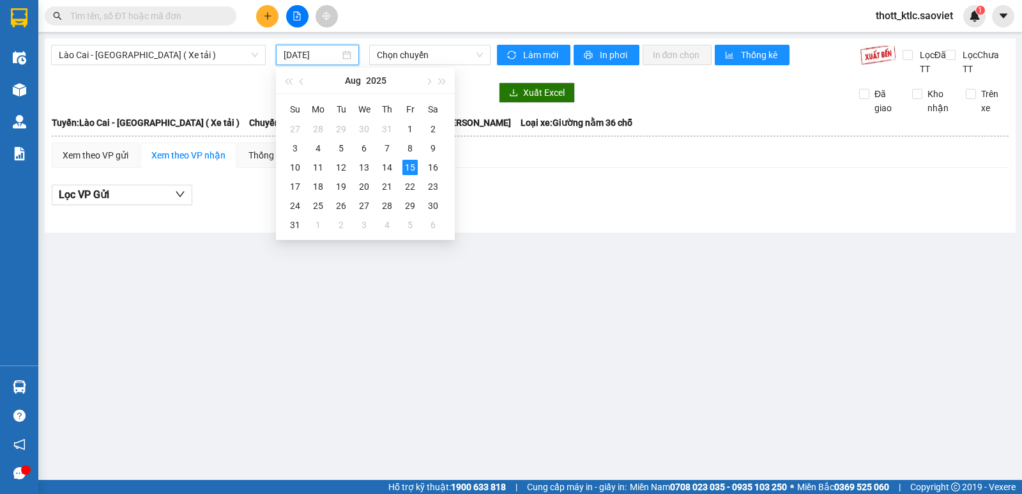
click at [305, 60] on input "[DATE]" at bounding box center [312, 55] width 57 height 14
click at [360, 165] on div "13" at bounding box center [363, 167] width 15 height 15
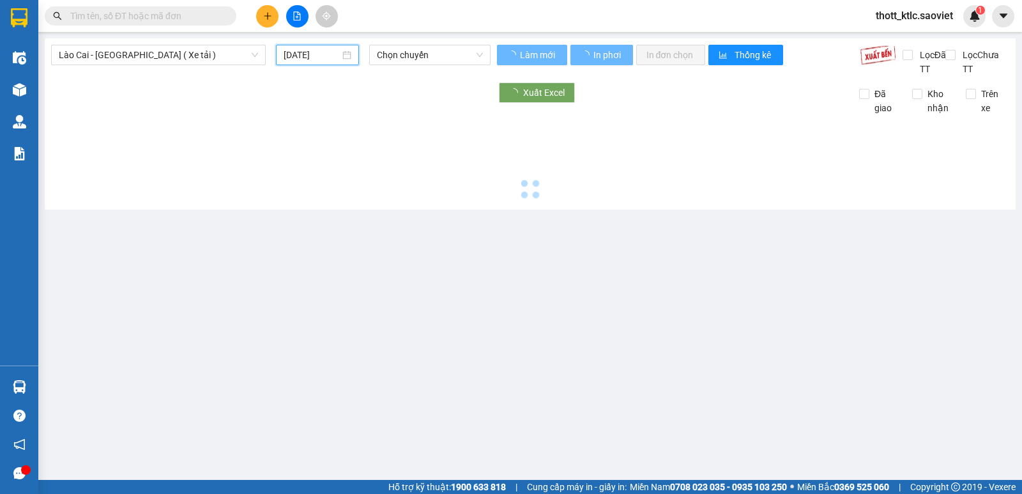
type input "[DATE]"
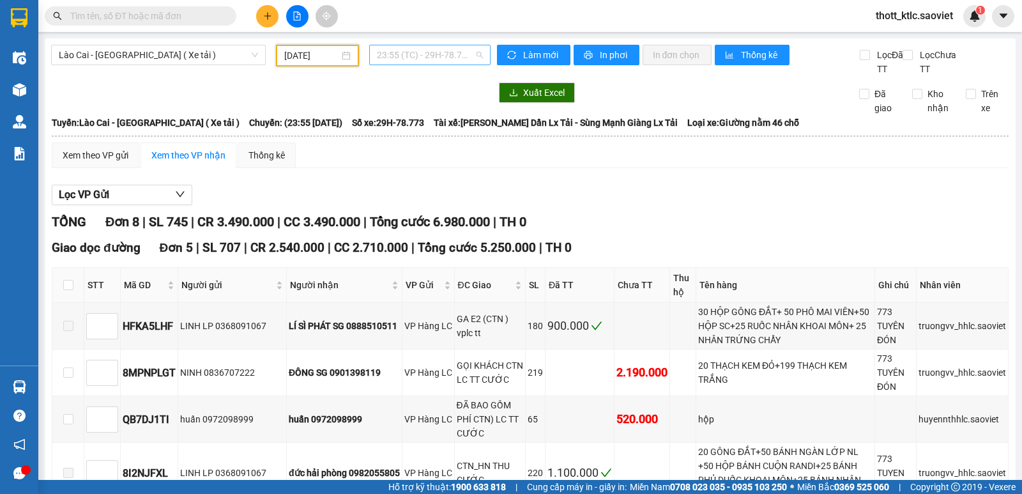
click at [457, 56] on span "23:55 (TC) - 29H-78.773" at bounding box center [429, 54] width 105 height 19
click at [445, 123] on div "23:56 (TC) - 29H-78.777" at bounding box center [424, 121] width 100 height 14
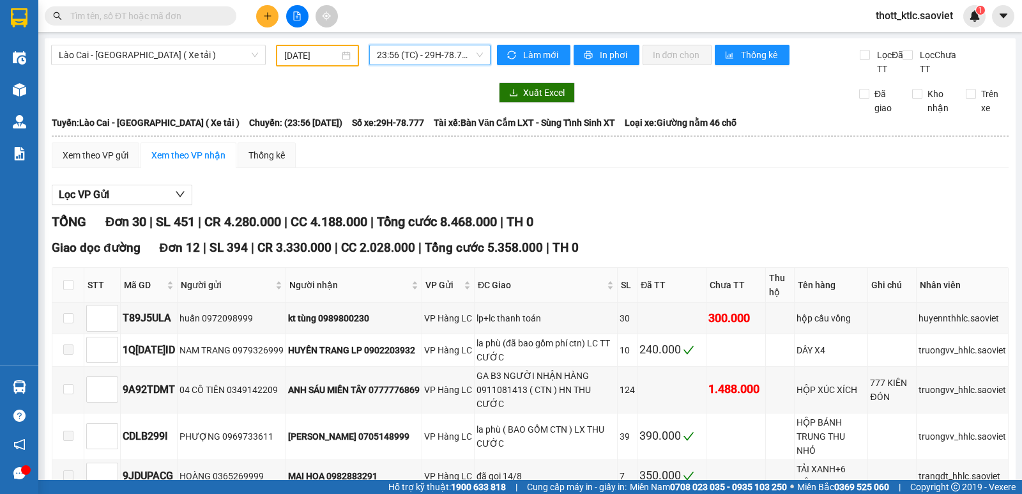
click at [406, 57] on span "23:56 (TC) - 29H-78.777" at bounding box center [429, 54] width 105 height 19
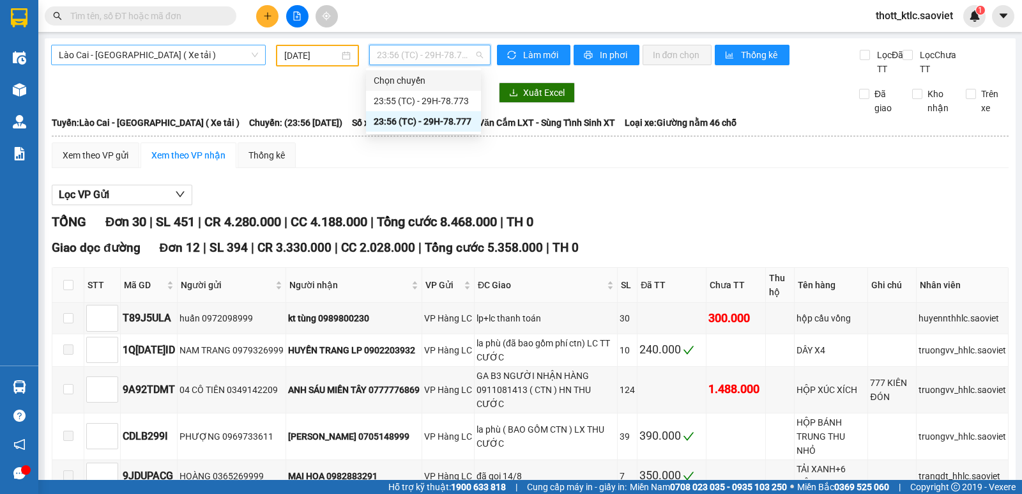
click at [141, 58] on span "Lào Cai - [GEOGRAPHIC_DATA] ( Xe tải )" at bounding box center [158, 54] width 199 height 19
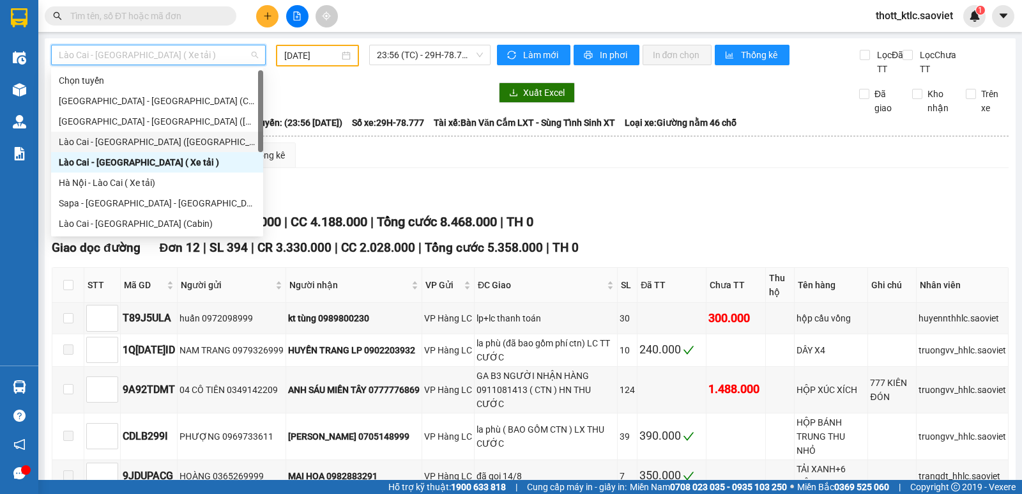
drag, startPoint x: 102, startPoint y: 119, endPoint x: 94, endPoint y: 137, distance: 19.7
click at [94, 137] on div "Chọn tuyến [GEOGRAPHIC_DATA] - [GEOGRAPHIC_DATA] ([GEOGRAPHIC_DATA]) [GEOGRAPHI…" at bounding box center [157, 172] width 212 height 204
click at [93, 137] on div "Lào Cai - [GEOGRAPHIC_DATA] ([GEOGRAPHIC_DATA])" at bounding box center [157, 142] width 197 height 14
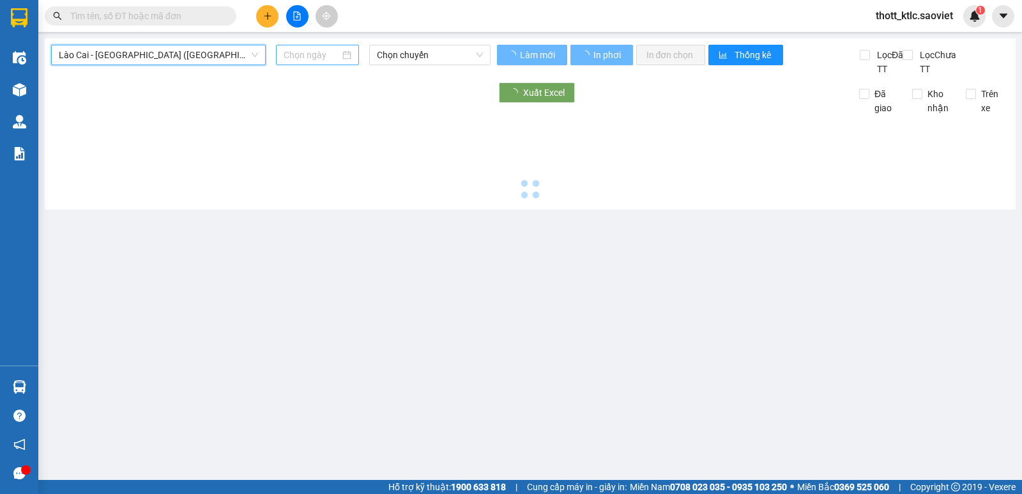
click at [312, 52] on input at bounding box center [312, 55] width 57 height 14
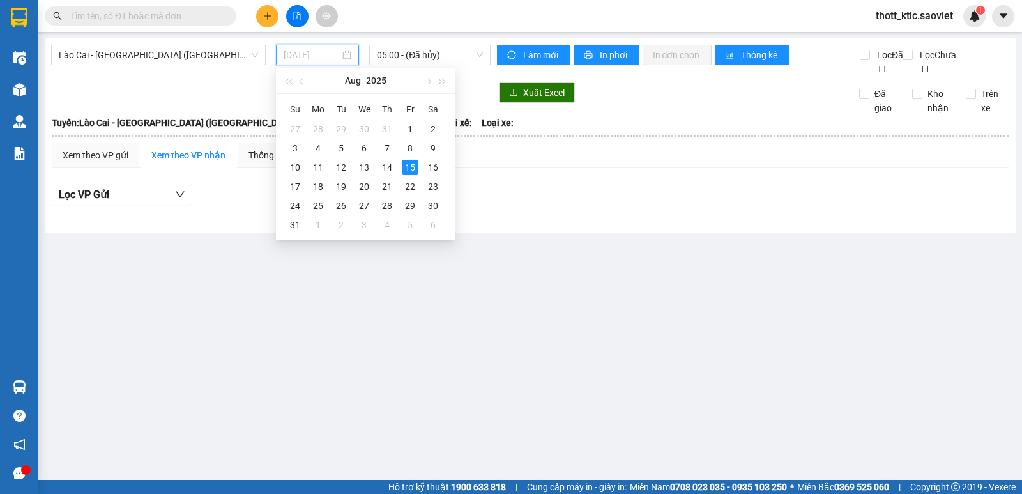
drag, startPoint x: 385, startPoint y: 169, endPoint x: 412, endPoint y: 103, distance: 71.6
click at [384, 169] on div "14" at bounding box center [386, 167] width 15 height 15
type input "[DATE]"
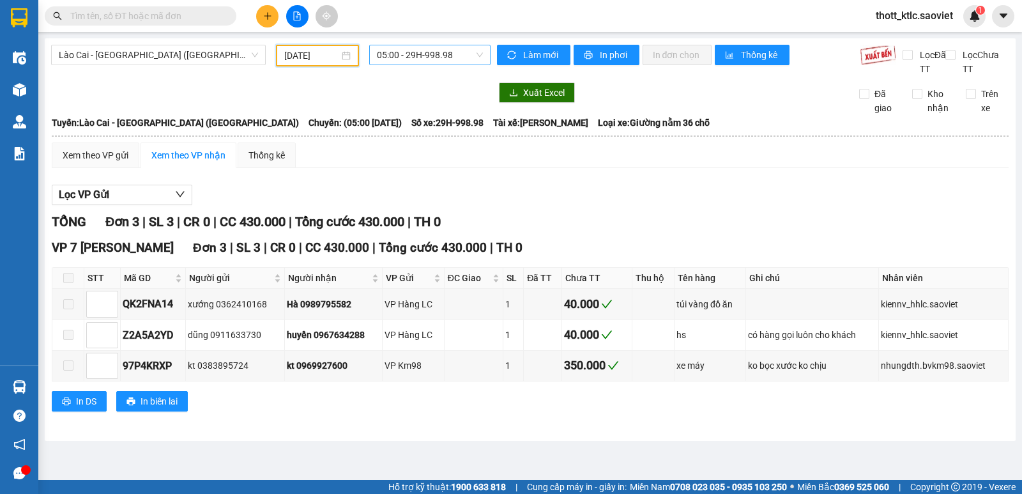
click at [434, 54] on span "05:00 - 29H-998.98" at bounding box center [429, 54] width 105 height 19
type input "00606"
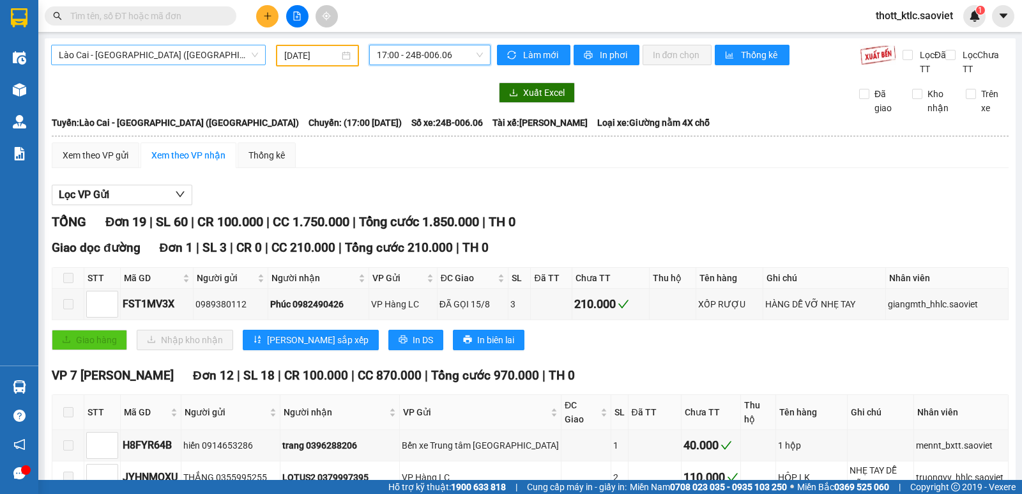
click at [195, 55] on span "Lào Cai - [GEOGRAPHIC_DATA] ([GEOGRAPHIC_DATA])" at bounding box center [158, 54] width 199 height 19
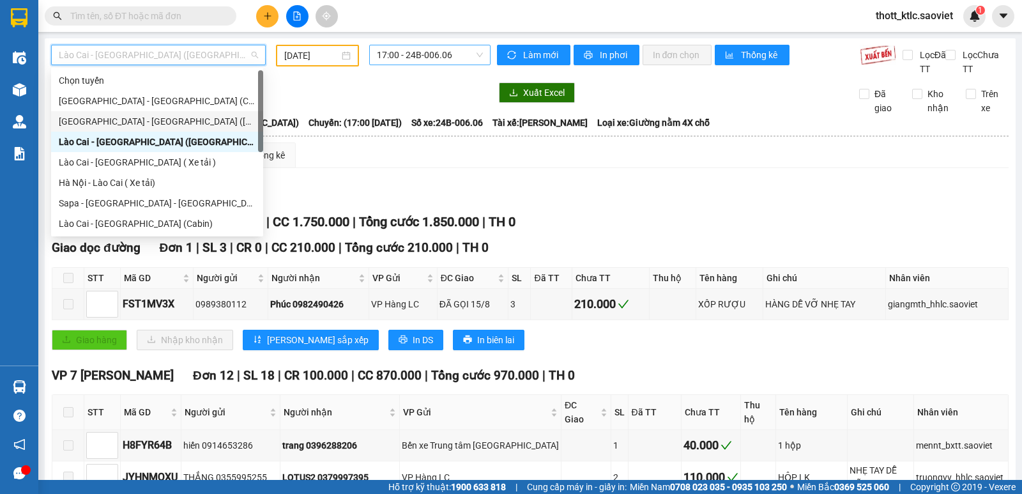
click at [105, 118] on div "[GEOGRAPHIC_DATA] - [GEOGRAPHIC_DATA] ([GEOGRAPHIC_DATA])" at bounding box center [157, 121] width 197 height 14
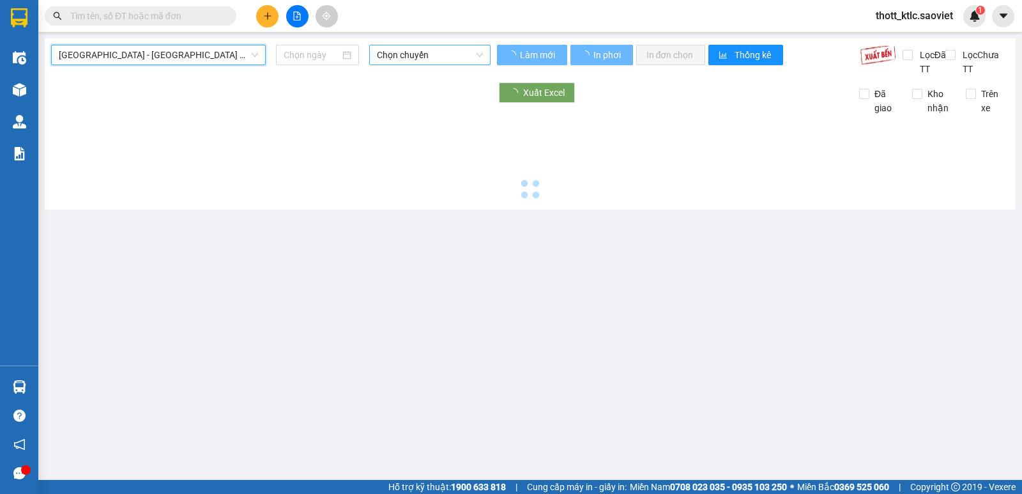
type input "[DATE]"
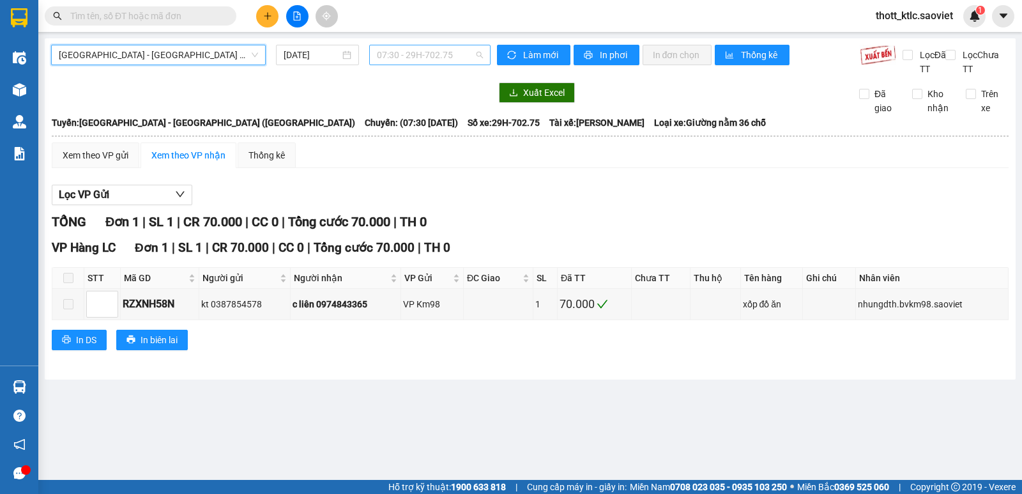
click at [423, 47] on span "07:30 - 29H-702.75" at bounding box center [429, 54] width 105 height 19
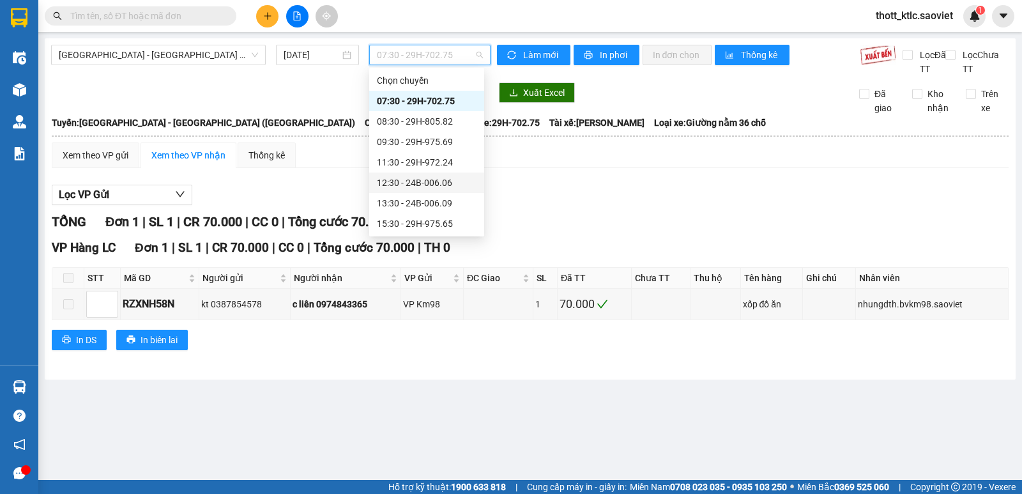
click at [425, 181] on div "12:30 - 24B-006.06" at bounding box center [427, 183] width 100 height 14
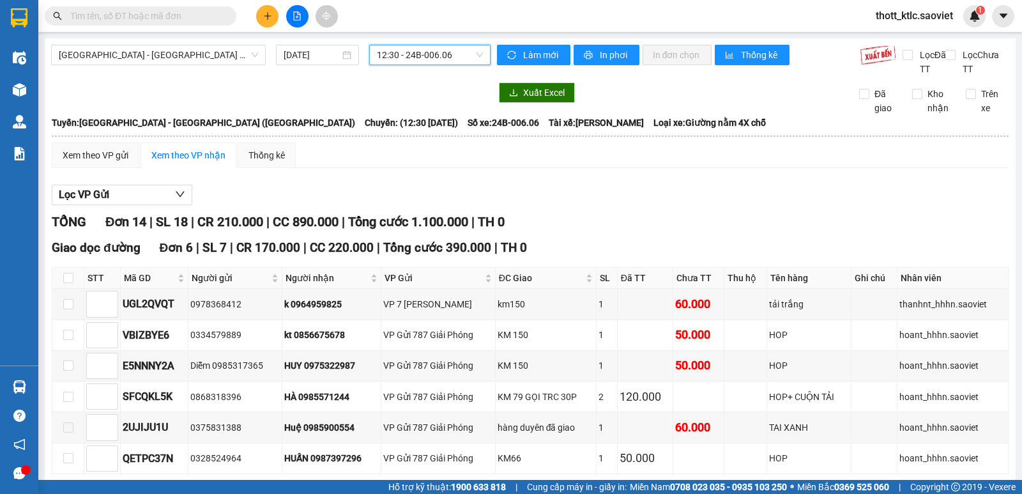
scroll to position [64, 0]
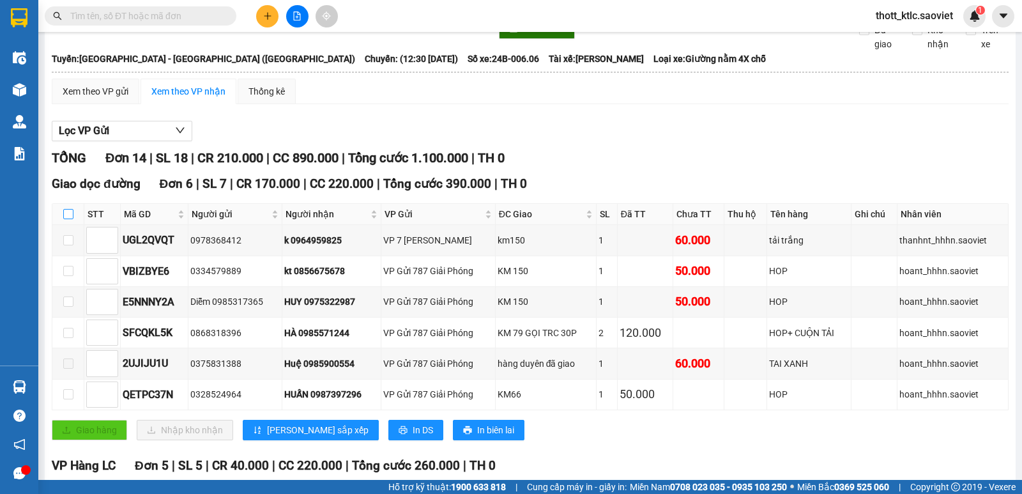
click at [68, 215] on input "checkbox" at bounding box center [68, 214] width 10 height 10
checkbox input "true"
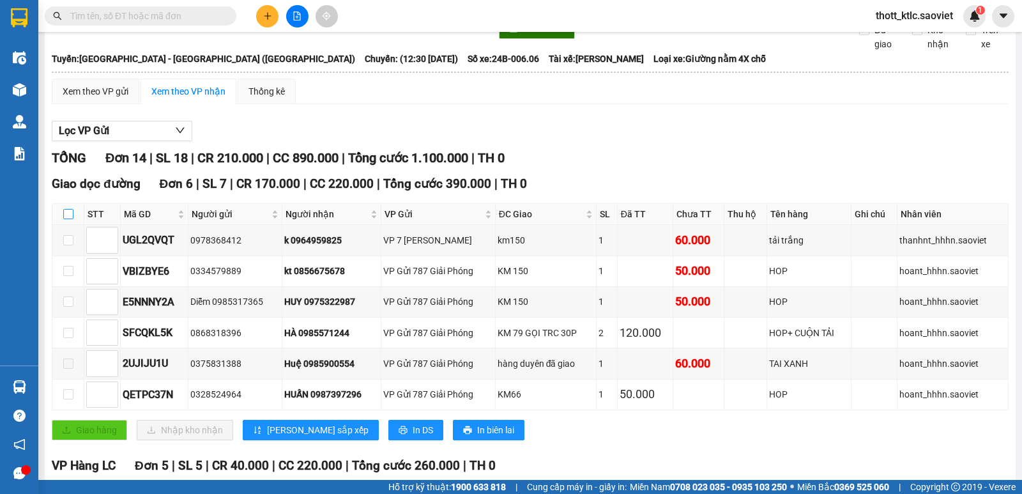
checkbox input "true"
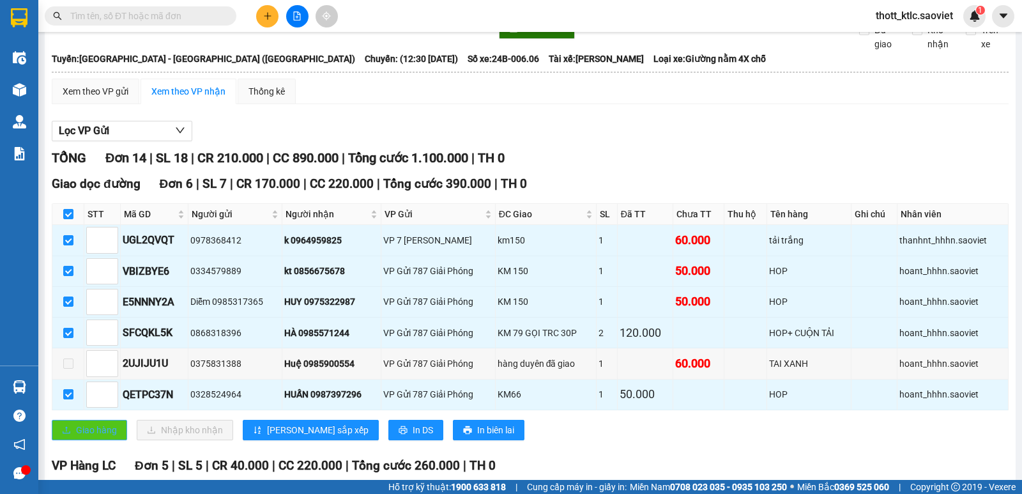
click at [94, 427] on span "Giao hàng" at bounding box center [96, 430] width 41 height 14
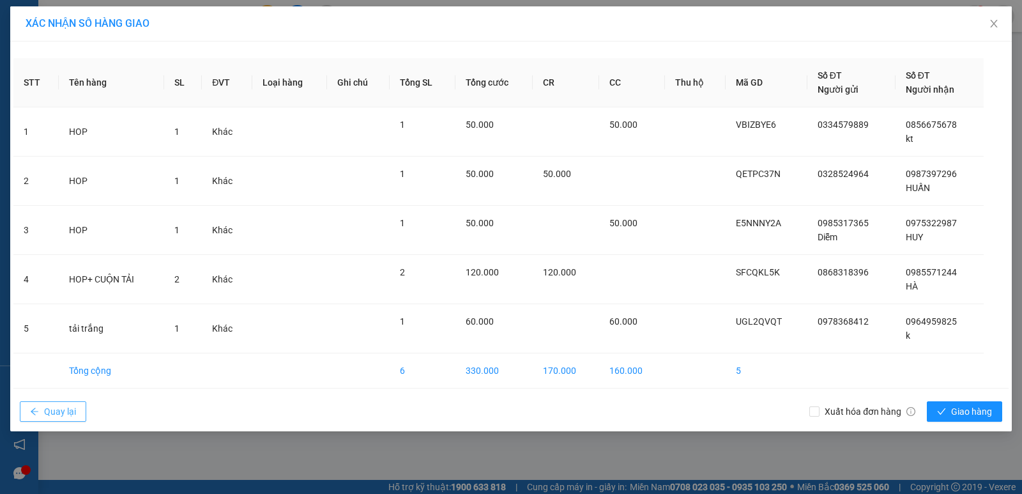
click at [52, 415] on span "Quay lại" at bounding box center [60, 411] width 32 height 14
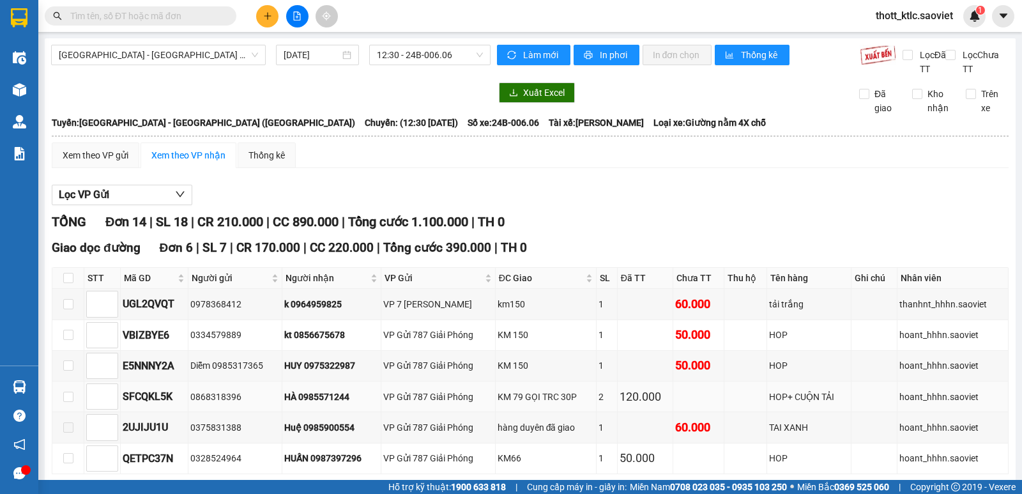
scroll to position [64, 0]
